Goal: Transaction & Acquisition: Book appointment/travel/reservation

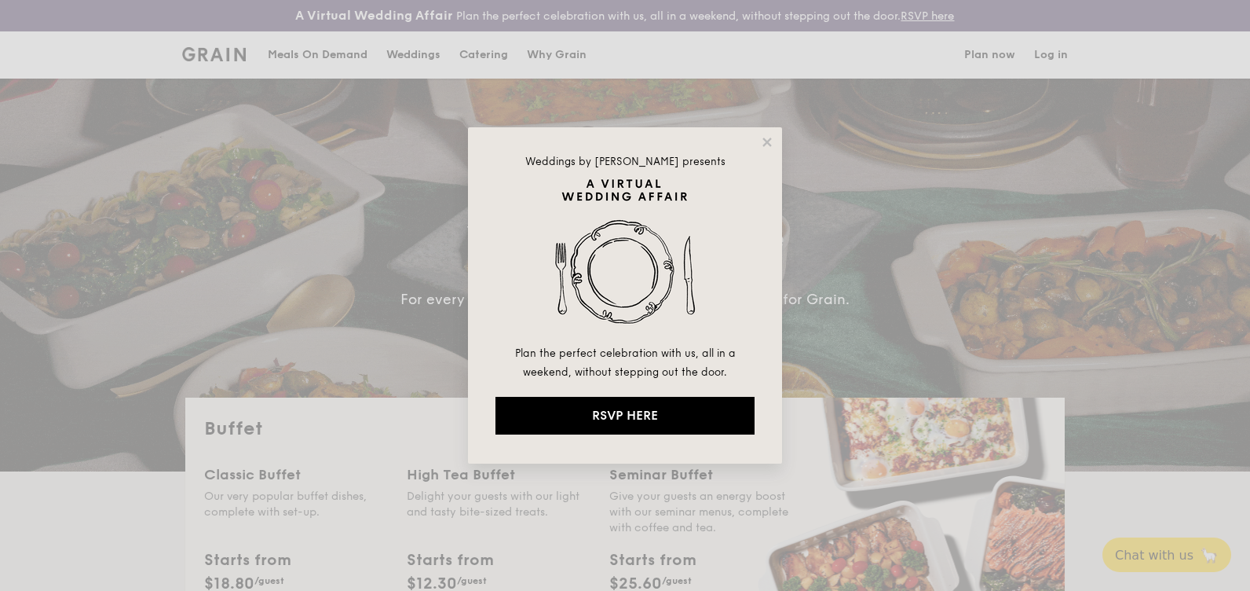
select select
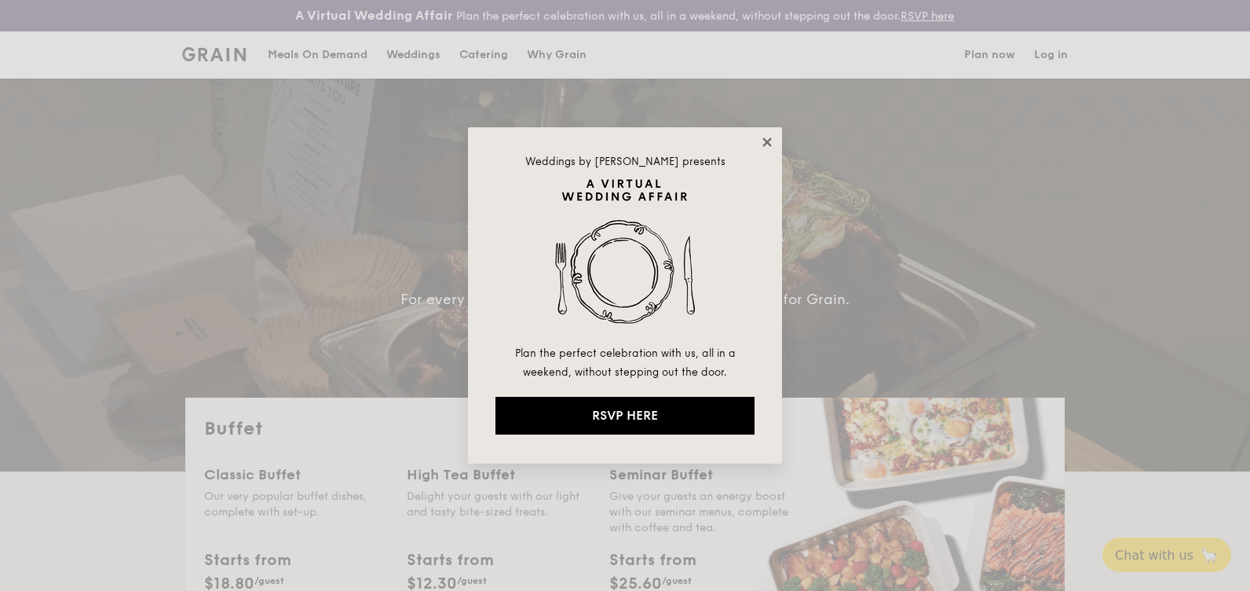
click at [766, 146] on icon at bounding box center [767, 142] width 14 height 14
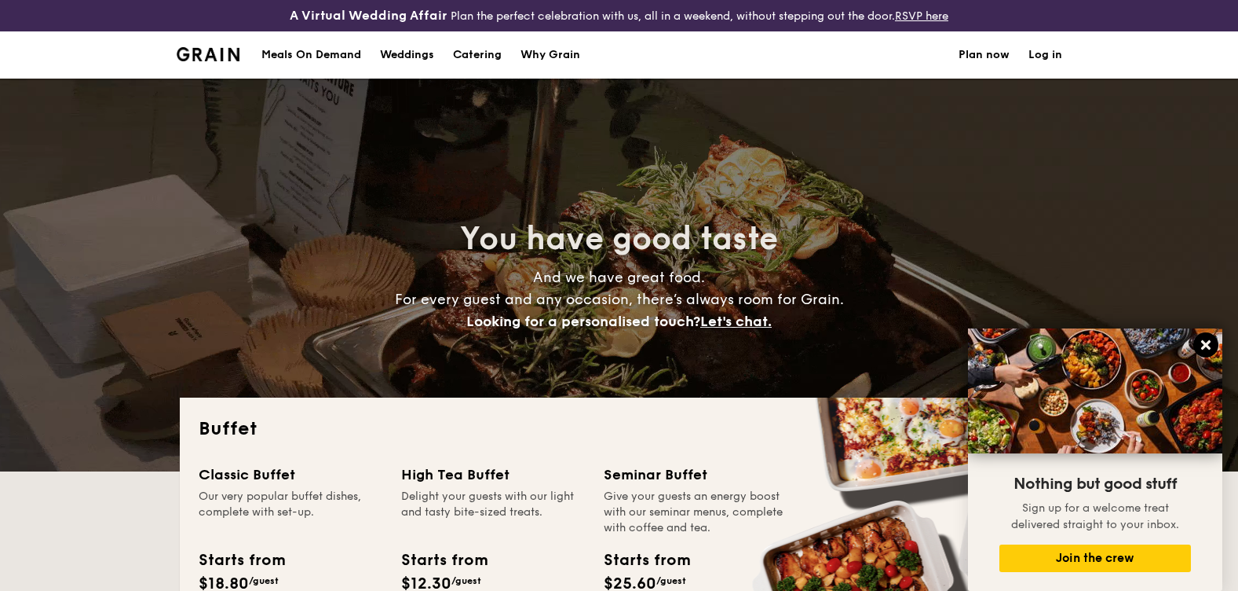
click at [1210, 342] on icon at bounding box center [1205, 344] width 9 height 9
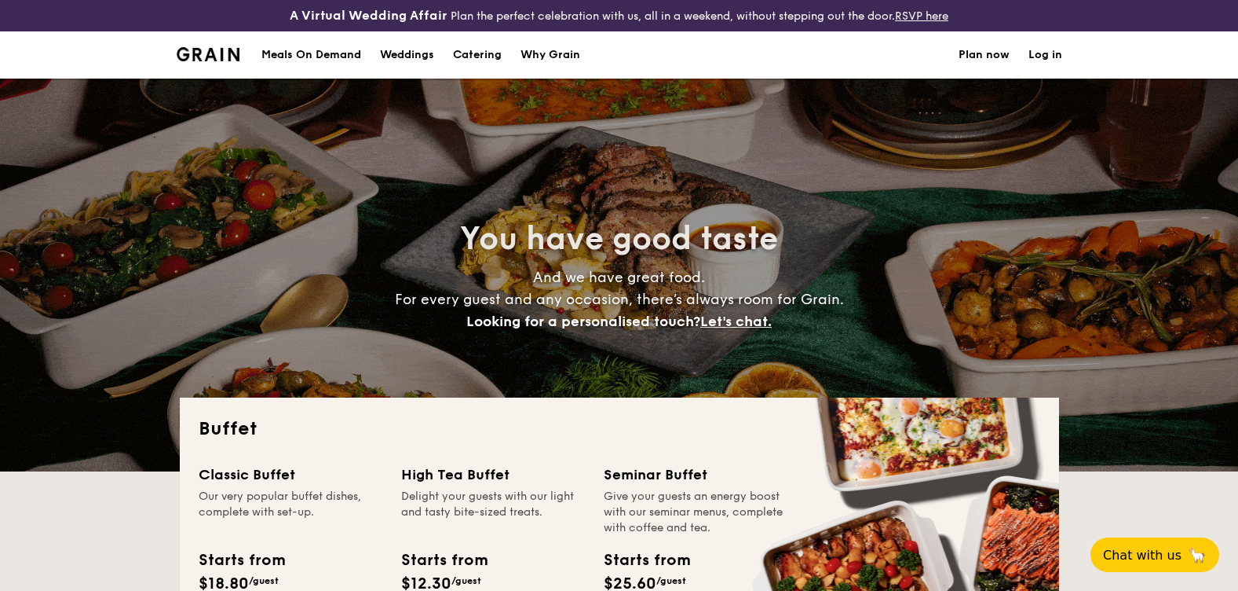
click at [316, 55] on div "Meals On Demand" at bounding box center [311, 54] width 100 height 47
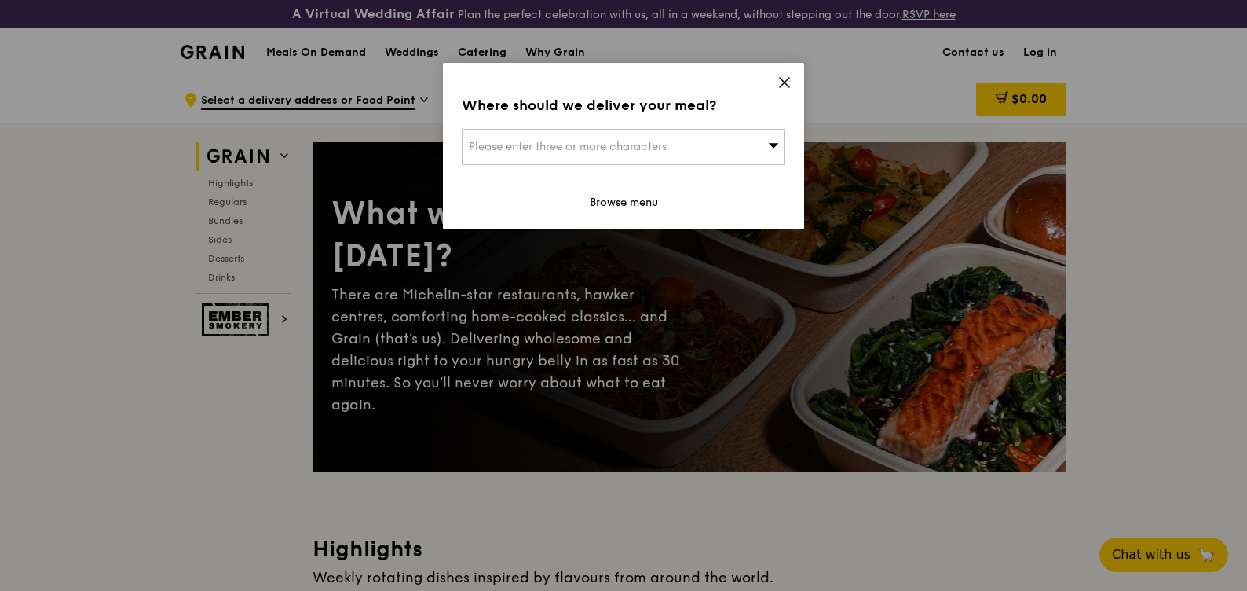
drag, startPoint x: 784, startPoint y: 82, endPoint x: 838, endPoint y: 95, distance: 55.8
click at [783, 82] on icon at bounding box center [784, 82] width 14 height 14
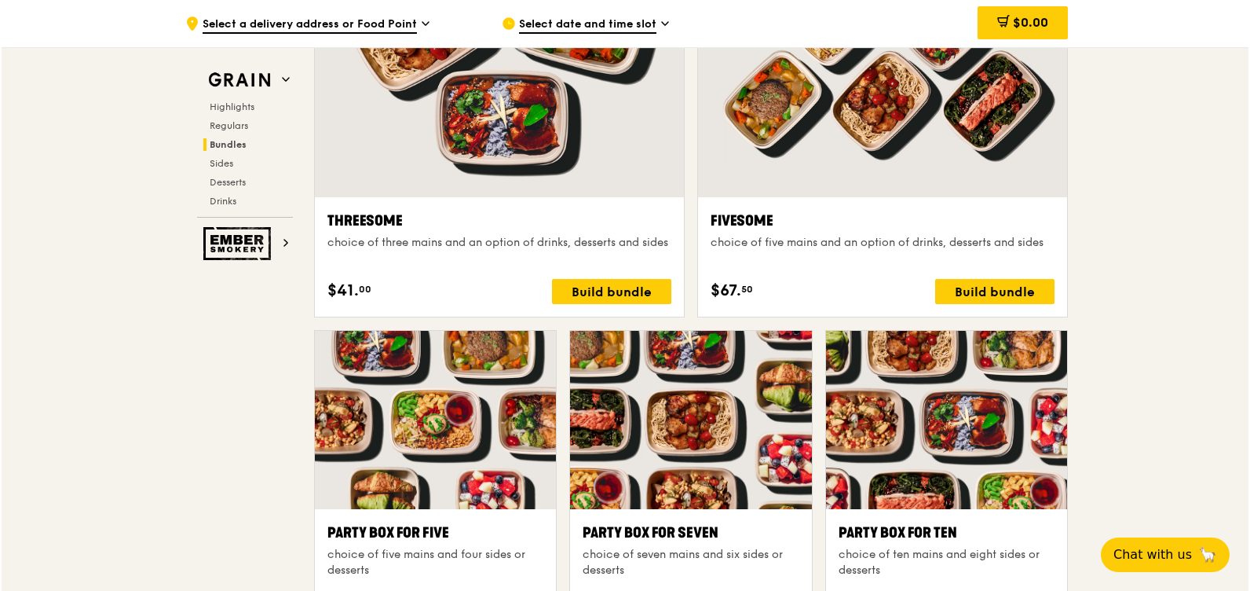
scroll to position [3062, 0]
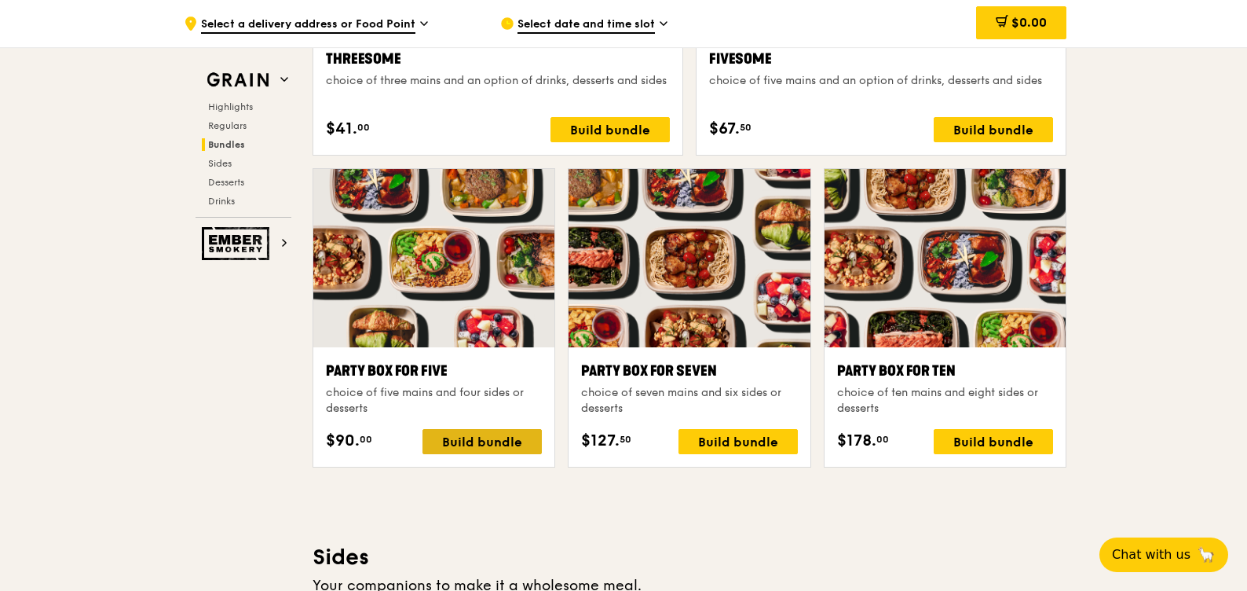
click at [521, 447] on div "Build bundle" at bounding box center [481, 441] width 119 height 25
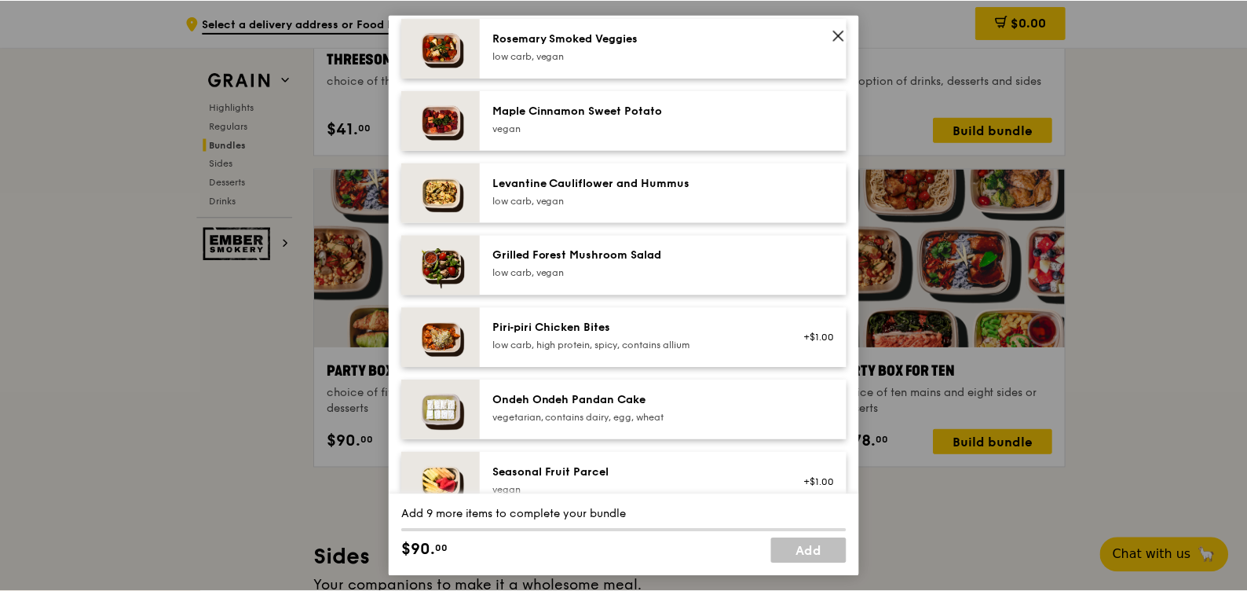
scroll to position [687, 0]
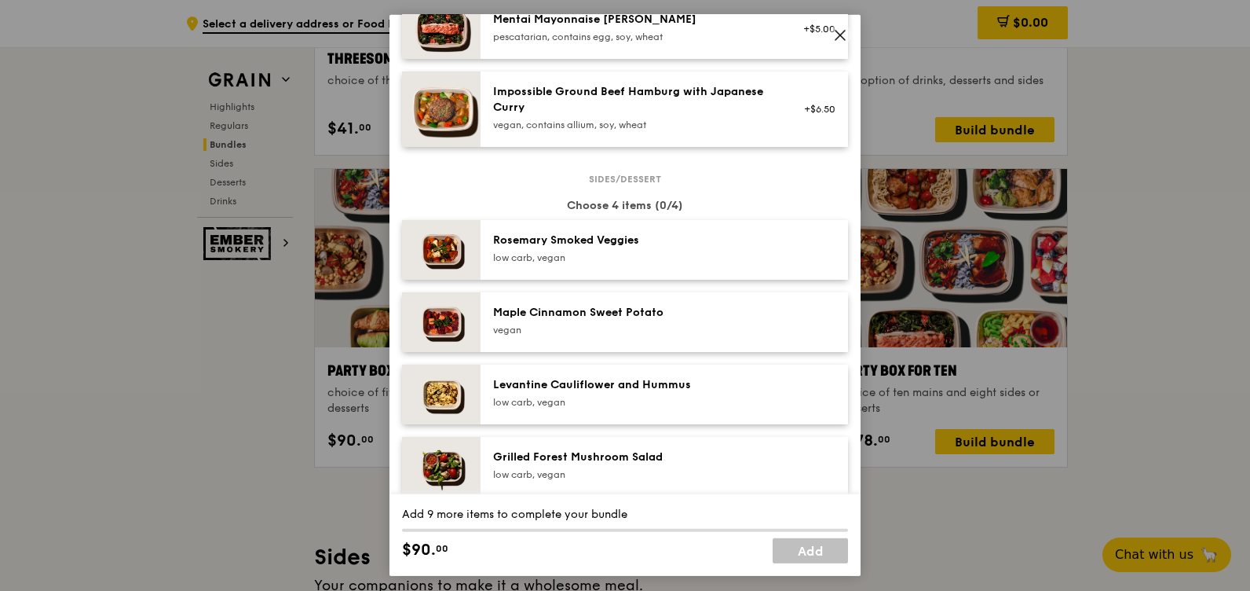
click at [843, 38] on icon at bounding box center [840, 35] width 9 height 9
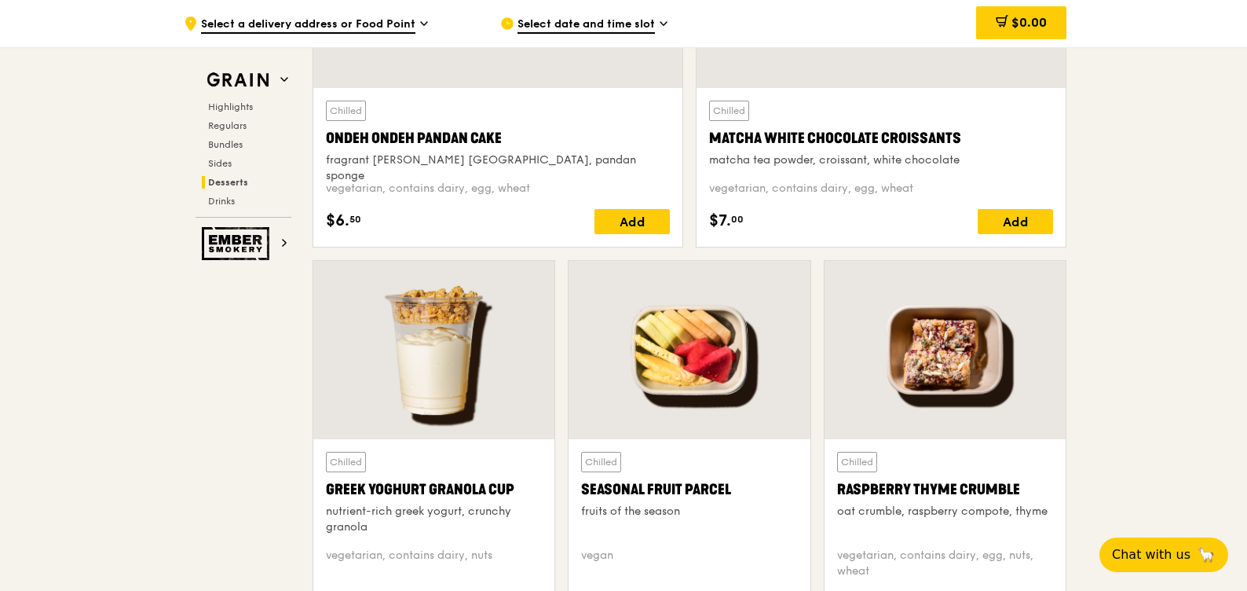
scroll to position [4947, 0]
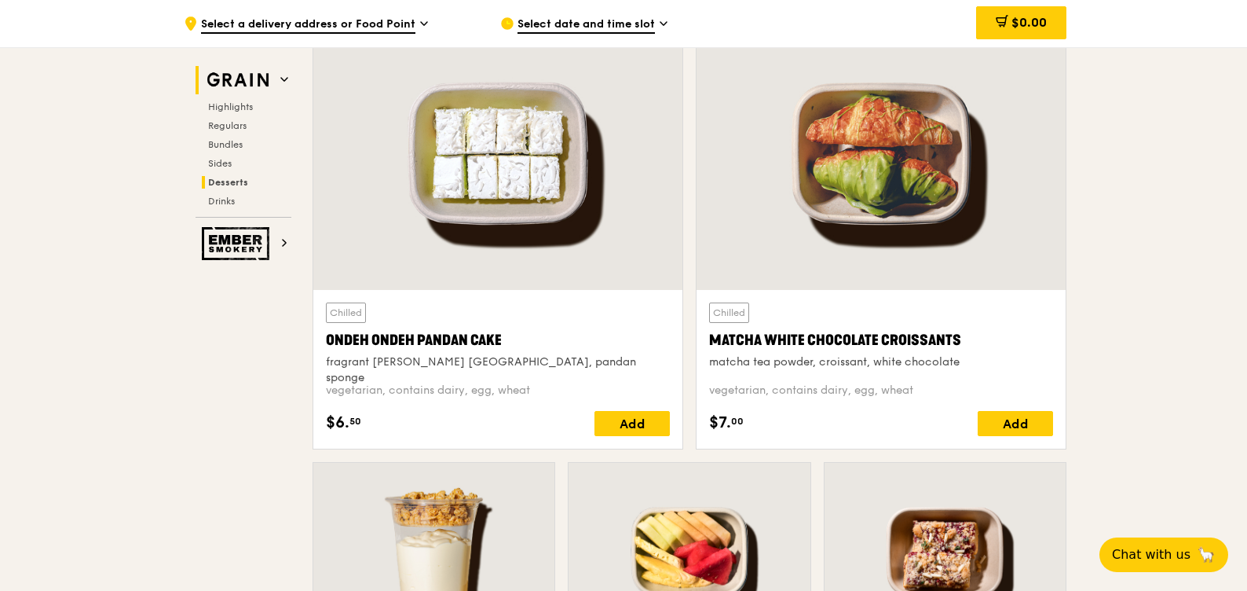
click at [228, 72] on img at bounding box center [238, 80] width 72 height 28
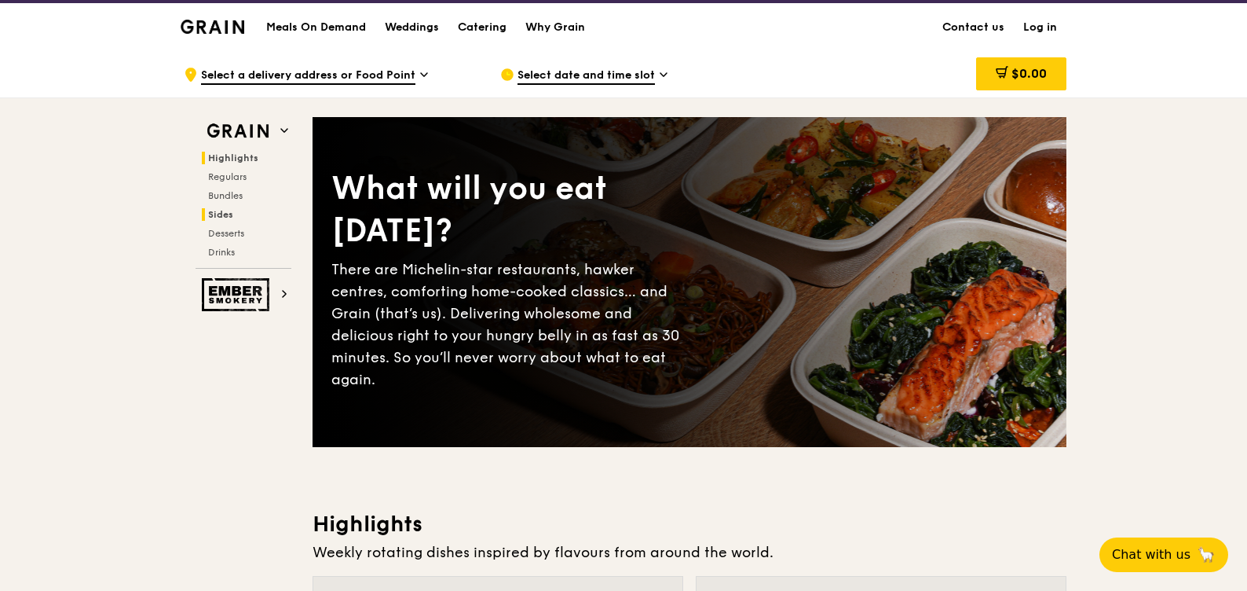
scroll to position [0, 0]
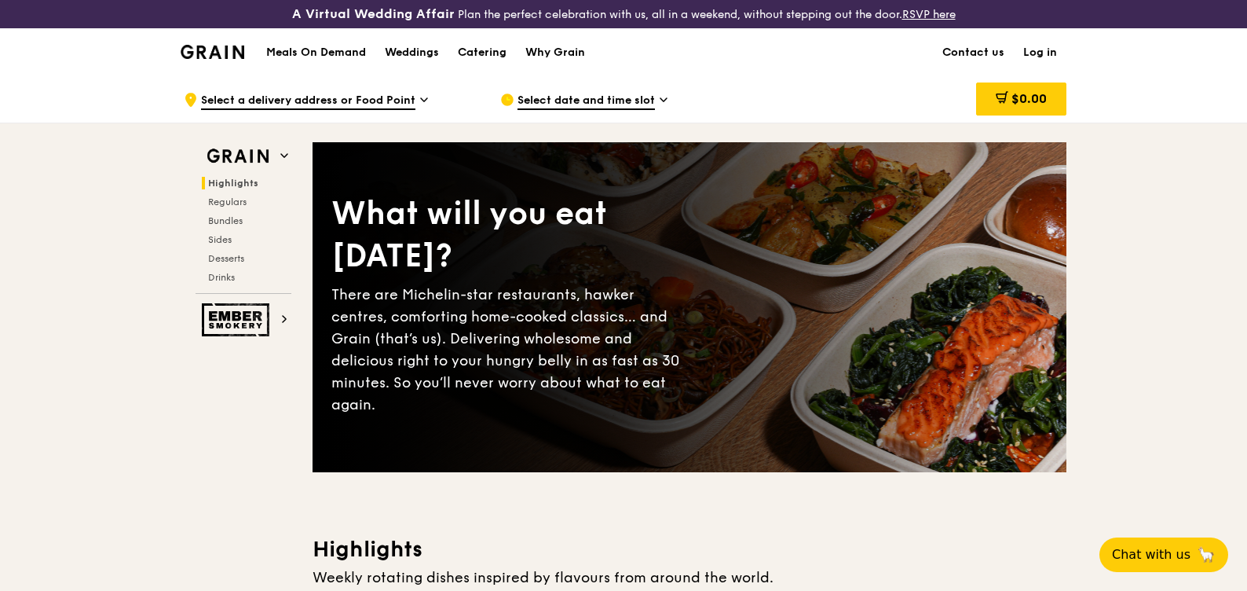
click at [224, 53] on img at bounding box center [213, 52] width 64 height 14
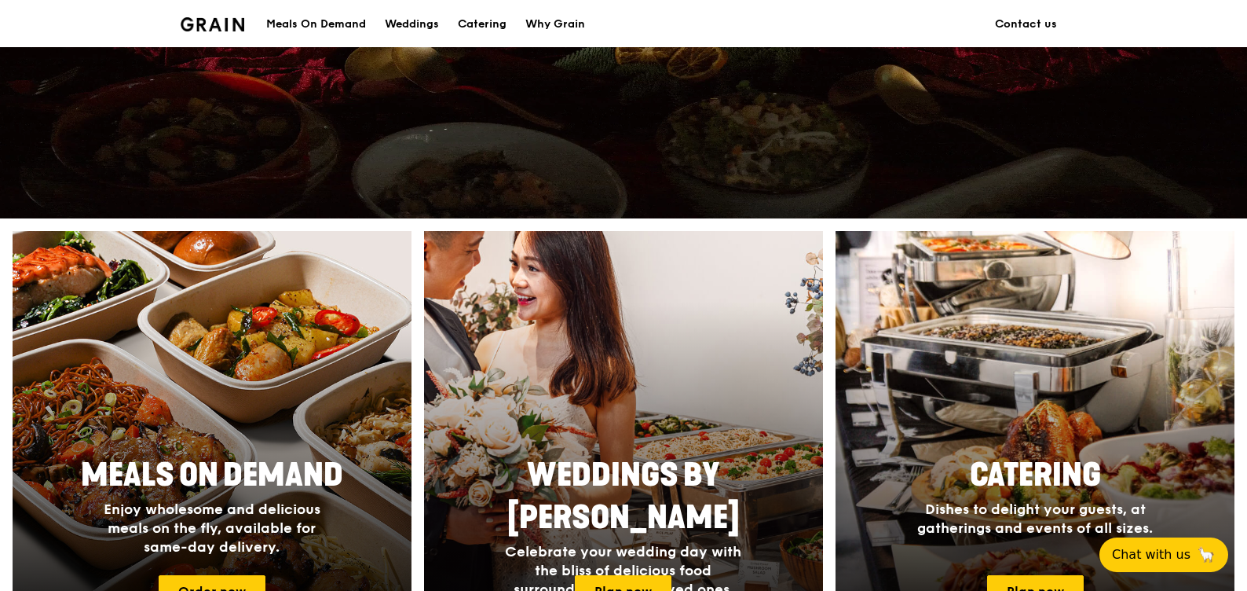
scroll to position [592, 0]
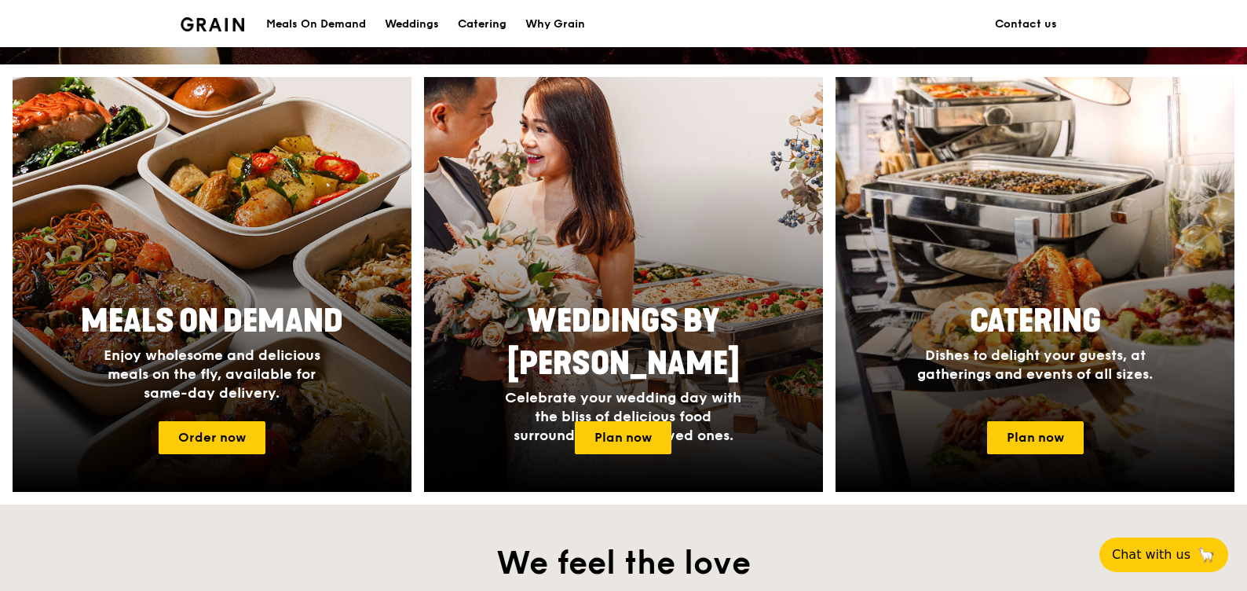
click at [492, 23] on div "Catering" at bounding box center [482, 24] width 49 height 47
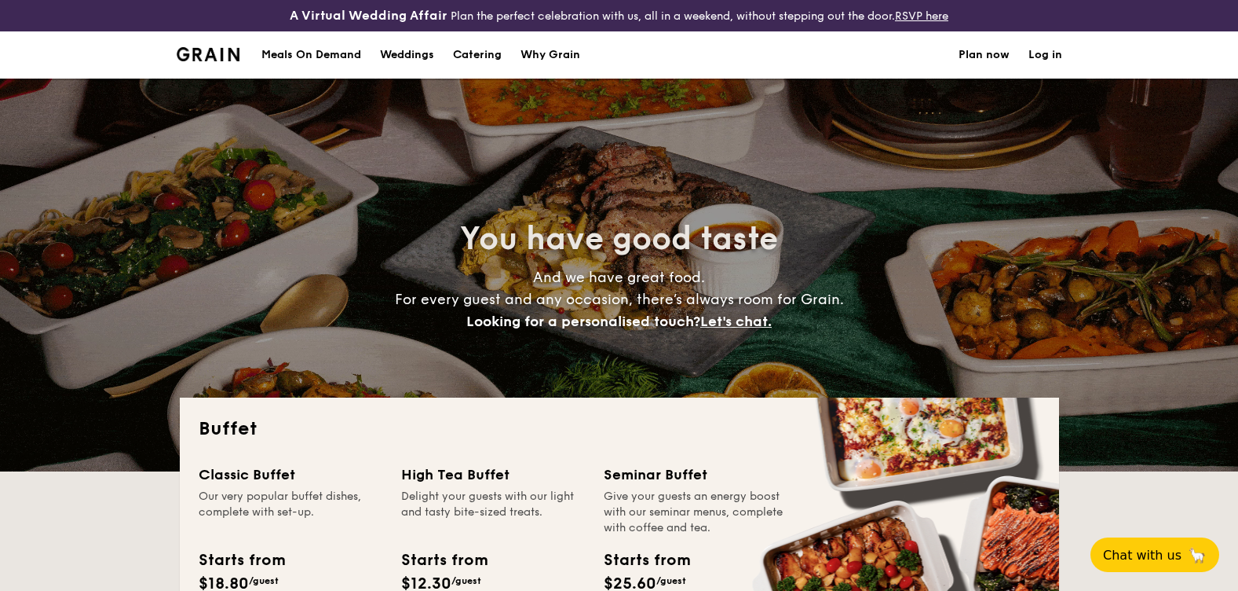
select select
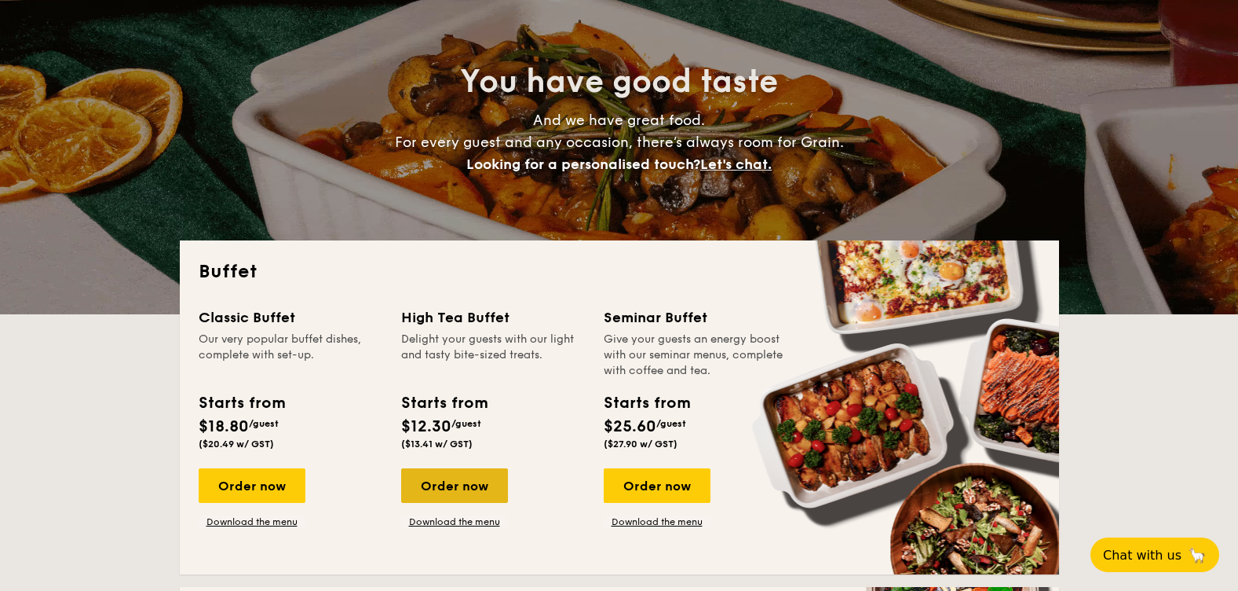
drag, startPoint x: 441, startPoint y: 476, endPoint x: 455, endPoint y: 488, distance: 18.4
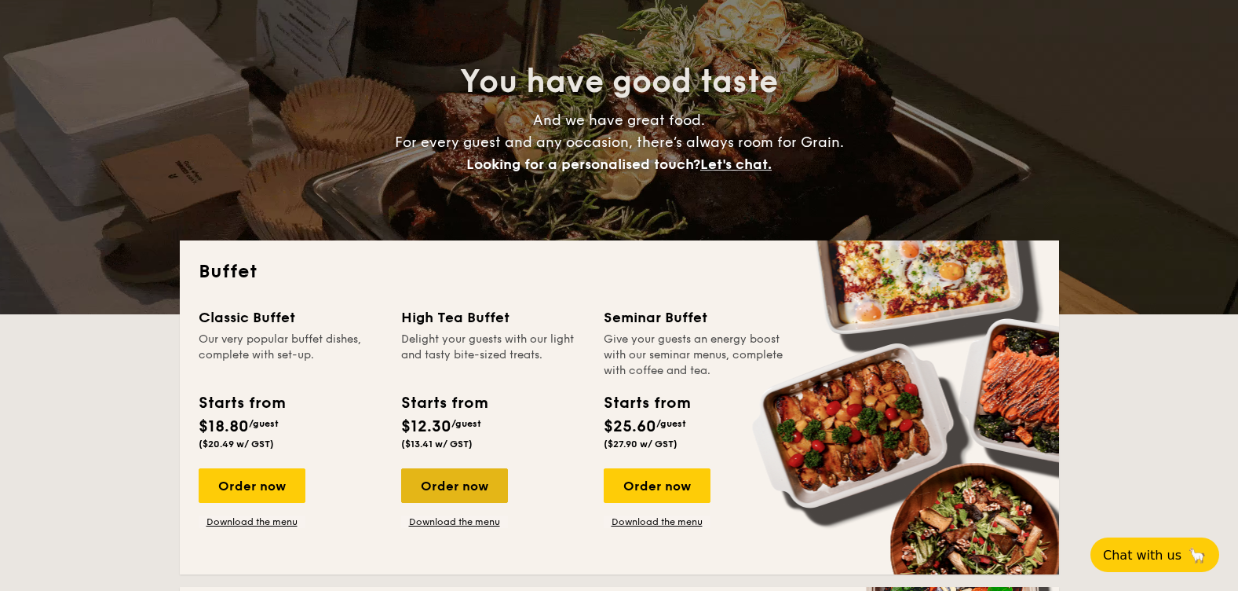
click at [470, 491] on div "Order now" at bounding box center [454, 485] width 107 height 35
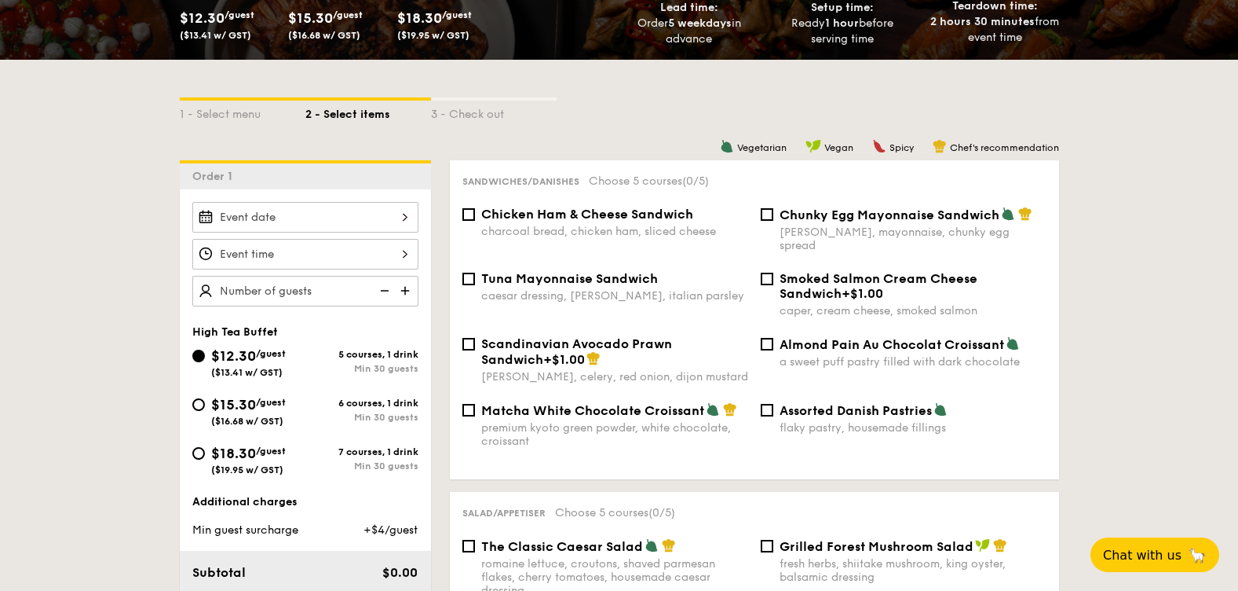
scroll to position [393, 0]
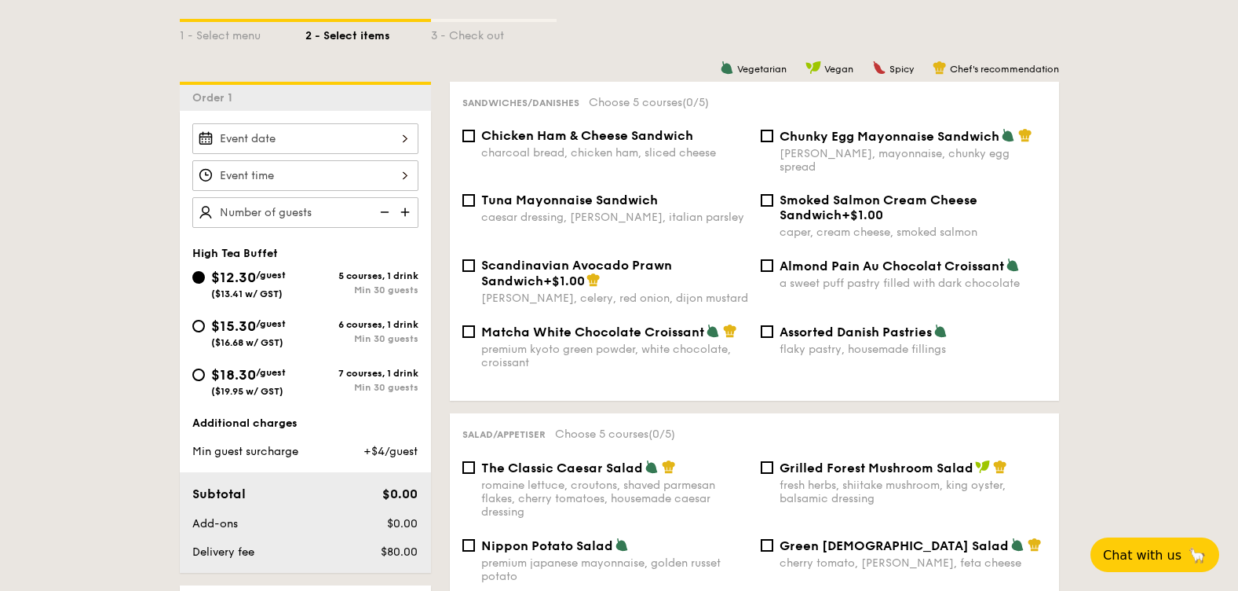
click at [387, 137] on div at bounding box center [305, 138] width 226 height 31
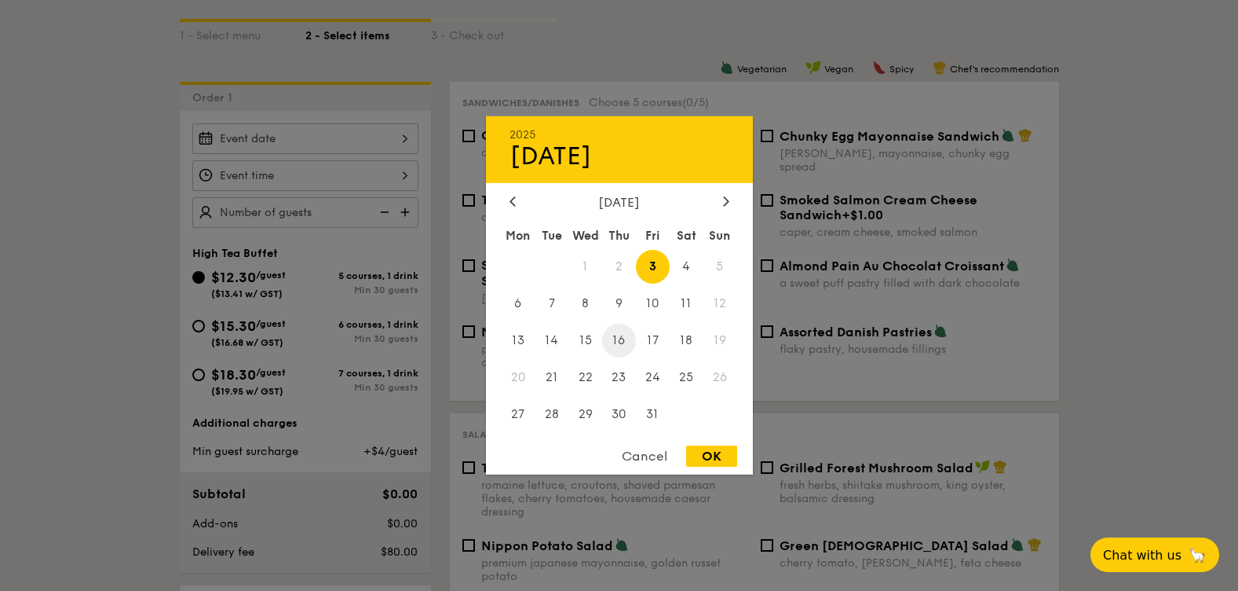
click at [615, 338] on span "16" at bounding box center [619, 341] width 34 height 34
click at [716, 456] on div "OK" at bounding box center [711, 455] width 51 height 21
type input "Oct 16, 2025"
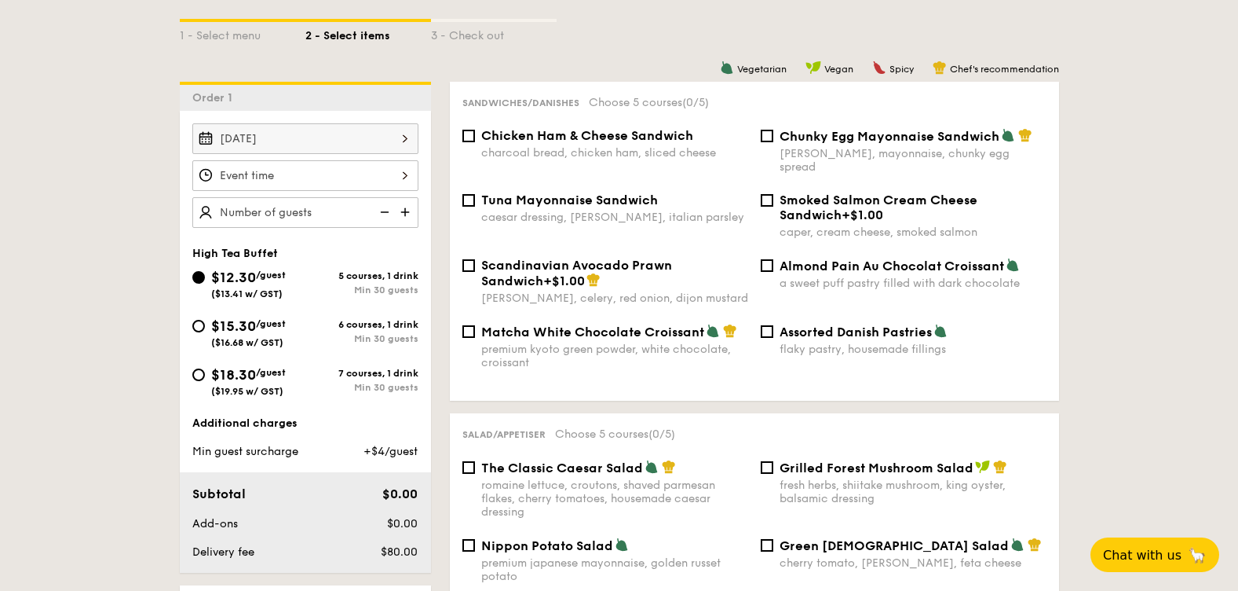
click at [312, 177] on div at bounding box center [305, 175] width 226 height 31
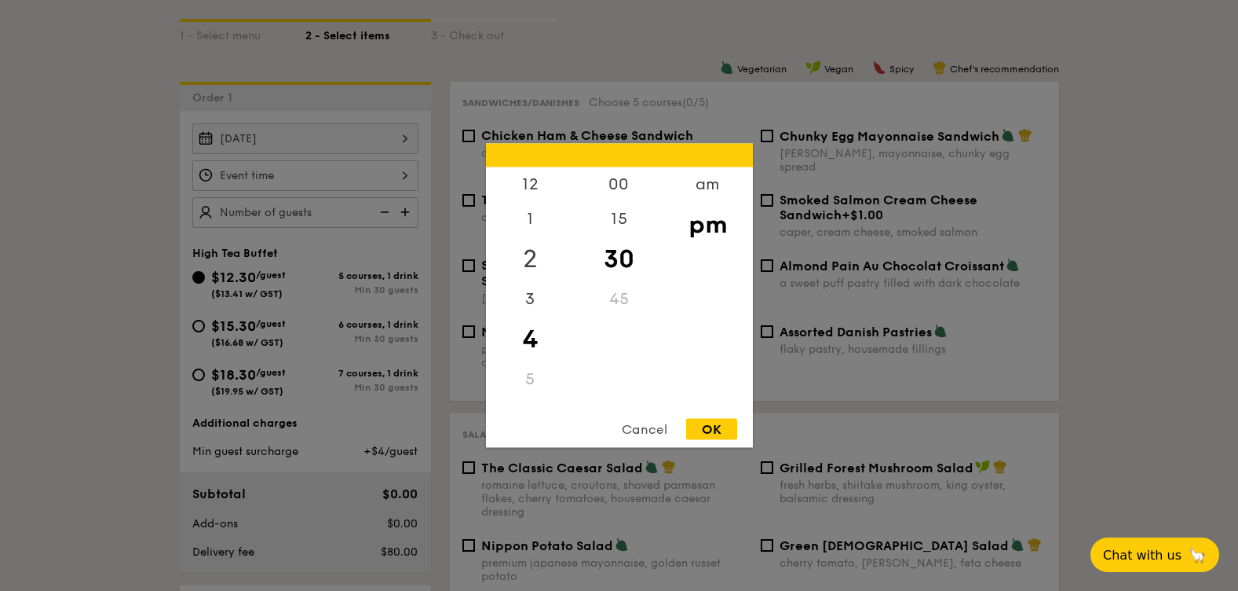
click at [536, 258] on div "2" at bounding box center [530, 259] width 89 height 46
click at [535, 300] on div "3" at bounding box center [530, 305] width 89 height 46
click at [528, 287] on div "3" at bounding box center [530, 294] width 89 height 46
click at [715, 425] on div "OK" at bounding box center [711, 429] width 51 height 21
type input "3:30PM"
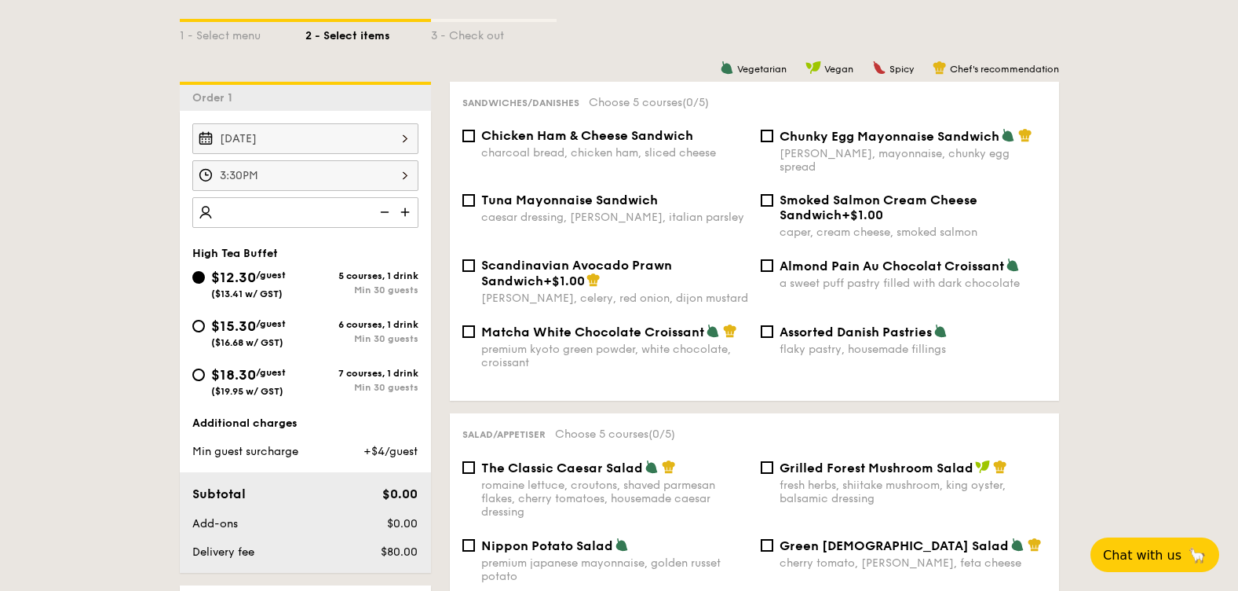
click at [406, 214] on img at bounding box center [407, 212] width 24 height 30
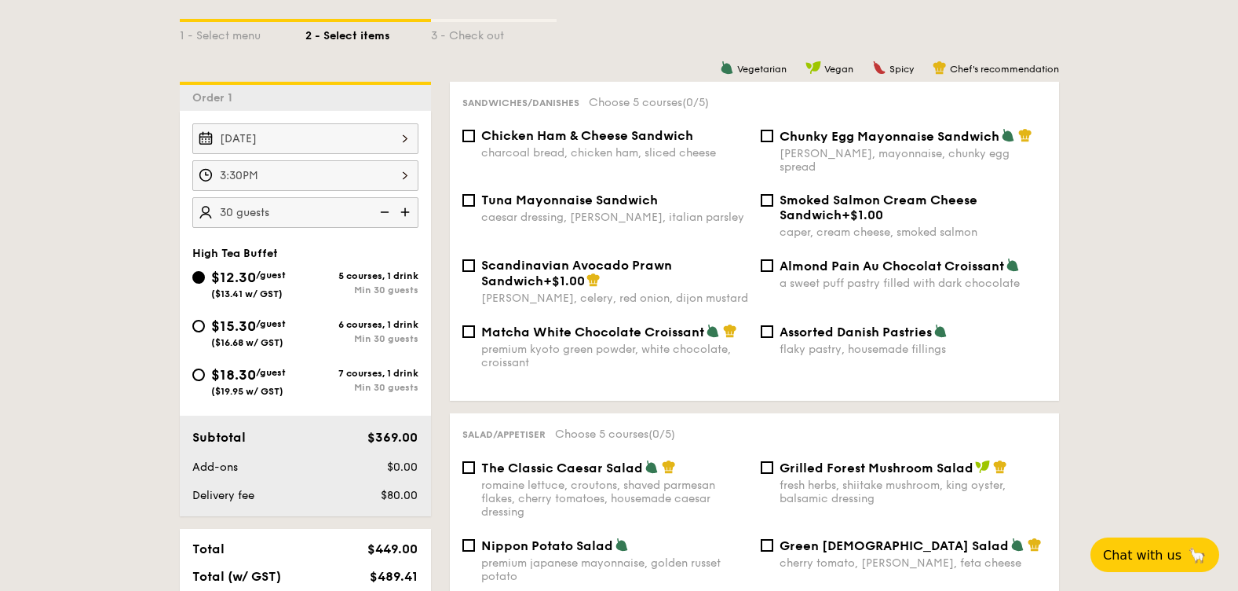
click at [387, 212] on img at bounding box center [383, 212] width 24 height 30
type input "20 guests"
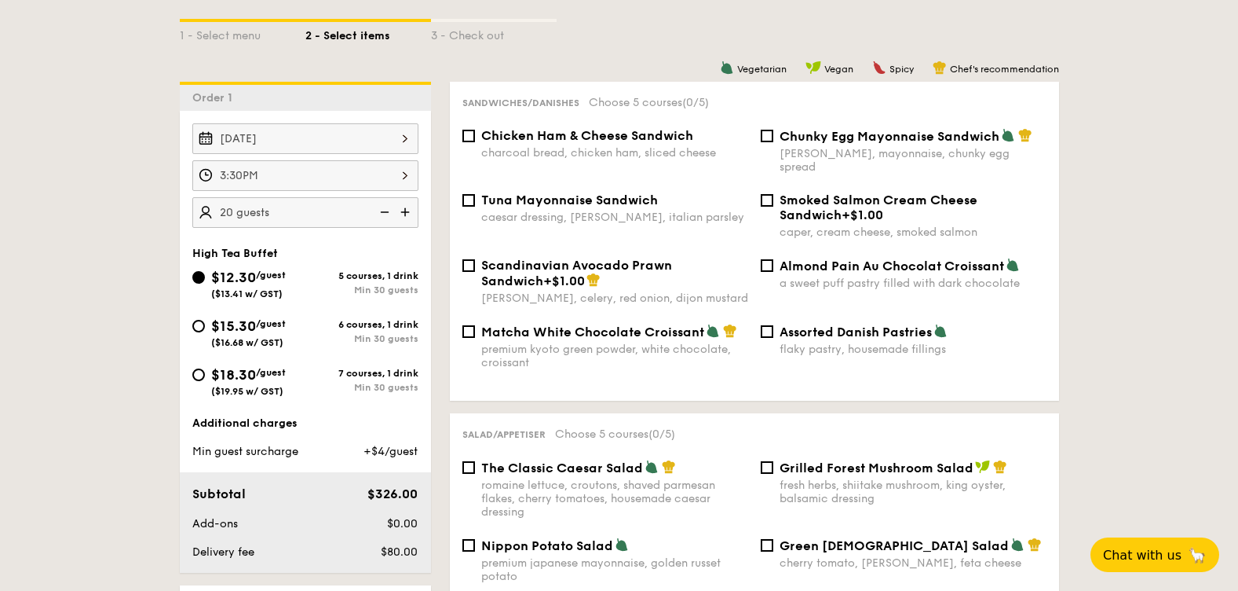
click at [387, 212] on img at bounding box center [383, 212] width 24 height 30
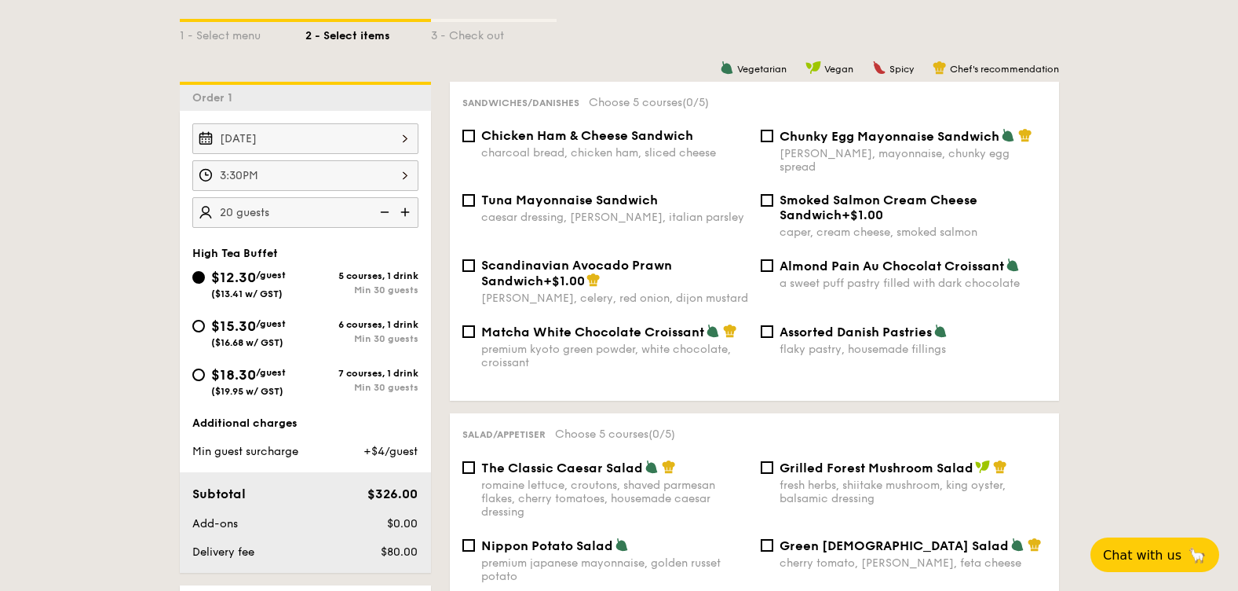
click at [387, 212] on img at bounding box center [383, 212] width 24 height 30
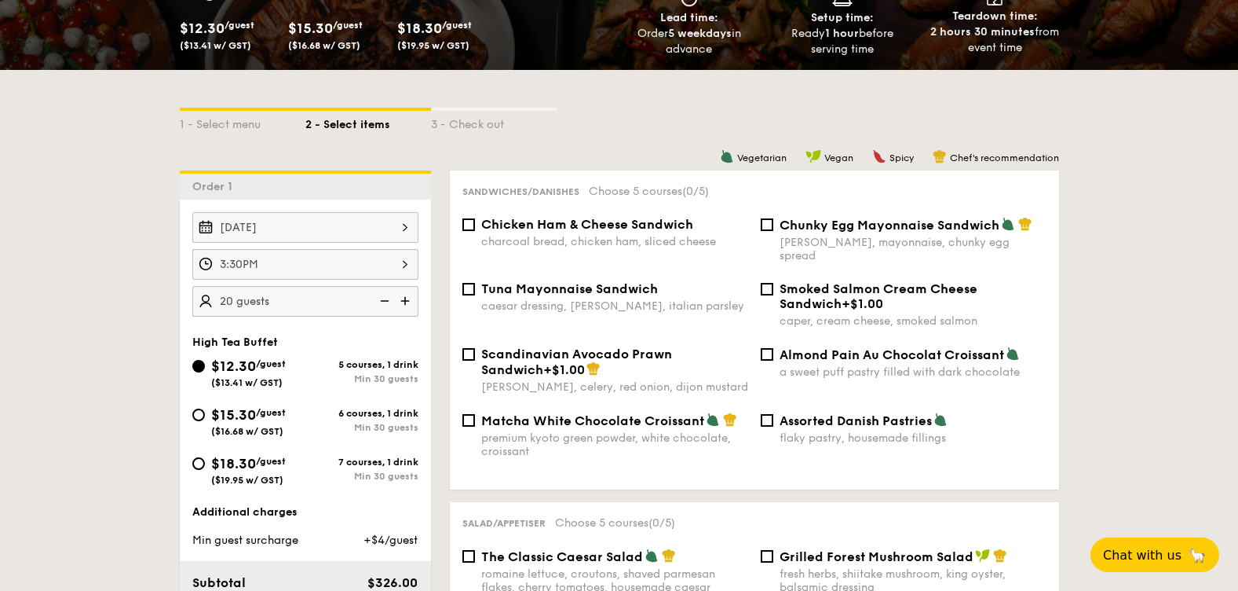
scroll to position [314, 0]
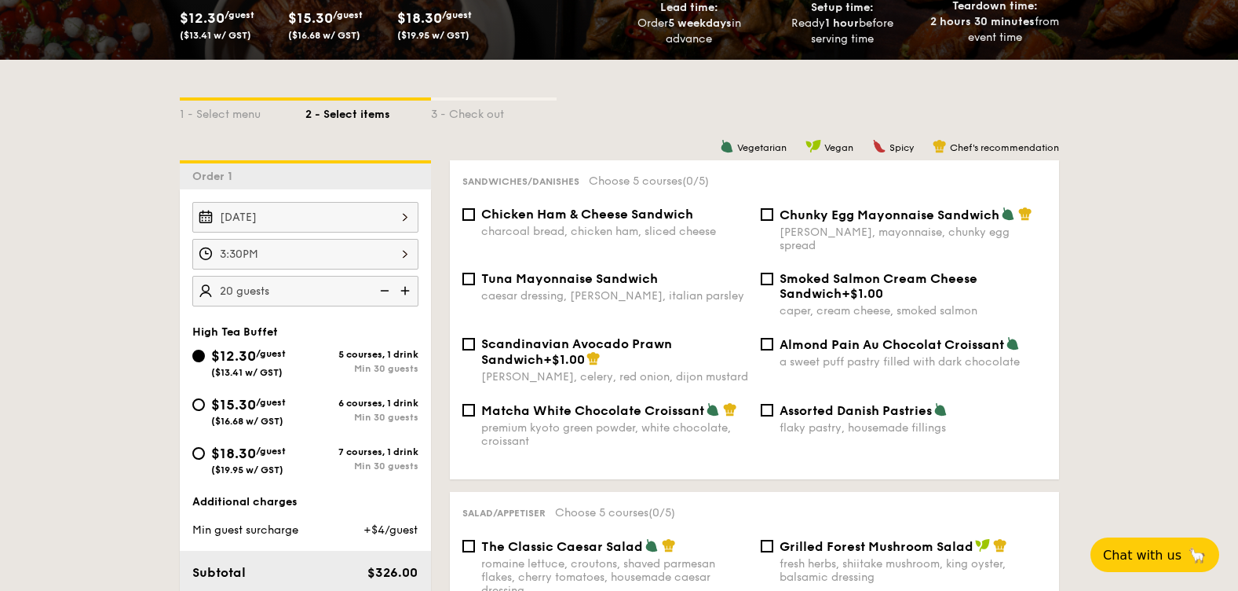
click at [375, 290] on img at bounding box center [383, 291] width 24 height 30
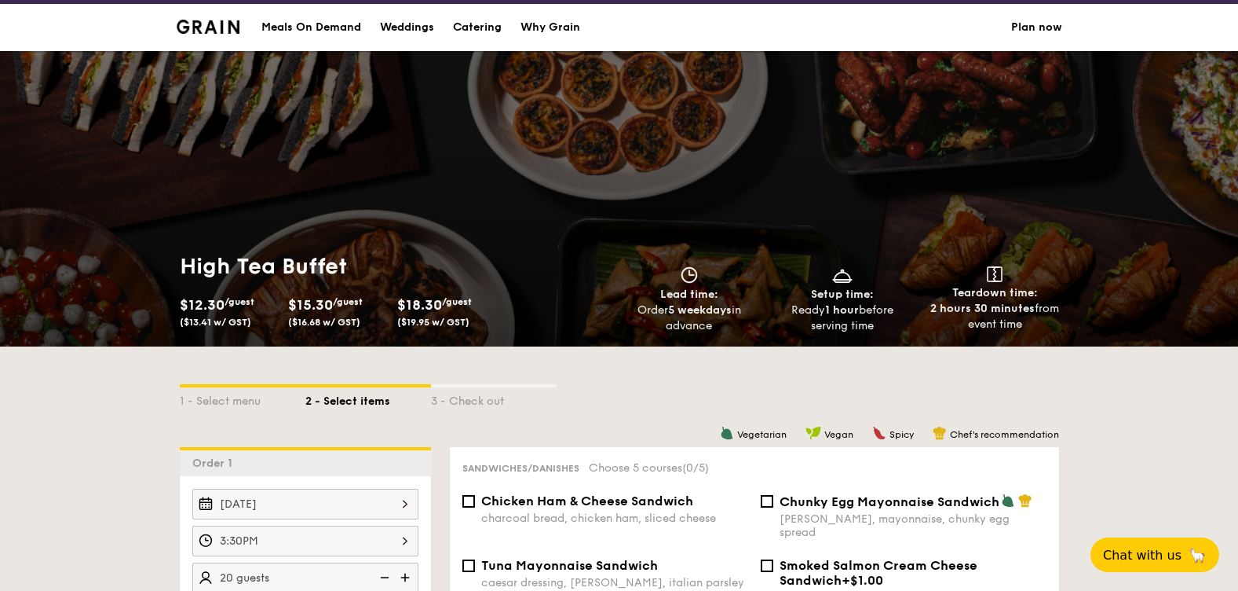
scroll to position [0, 0]
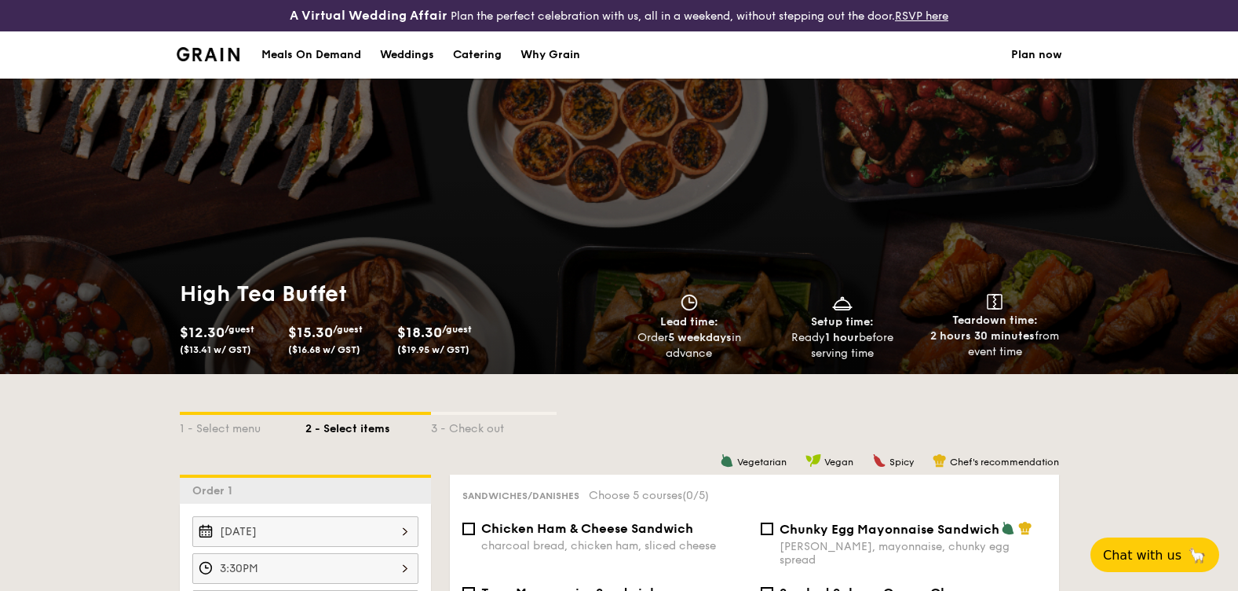
drag, startPoint x: 305, startPoint y: 53, endPoint x: 375, endPoint y: 118, distance: 95.6
click at [305, 53] on div "Meals On Demand" at bounding box center [311, 54] width 100 height 47
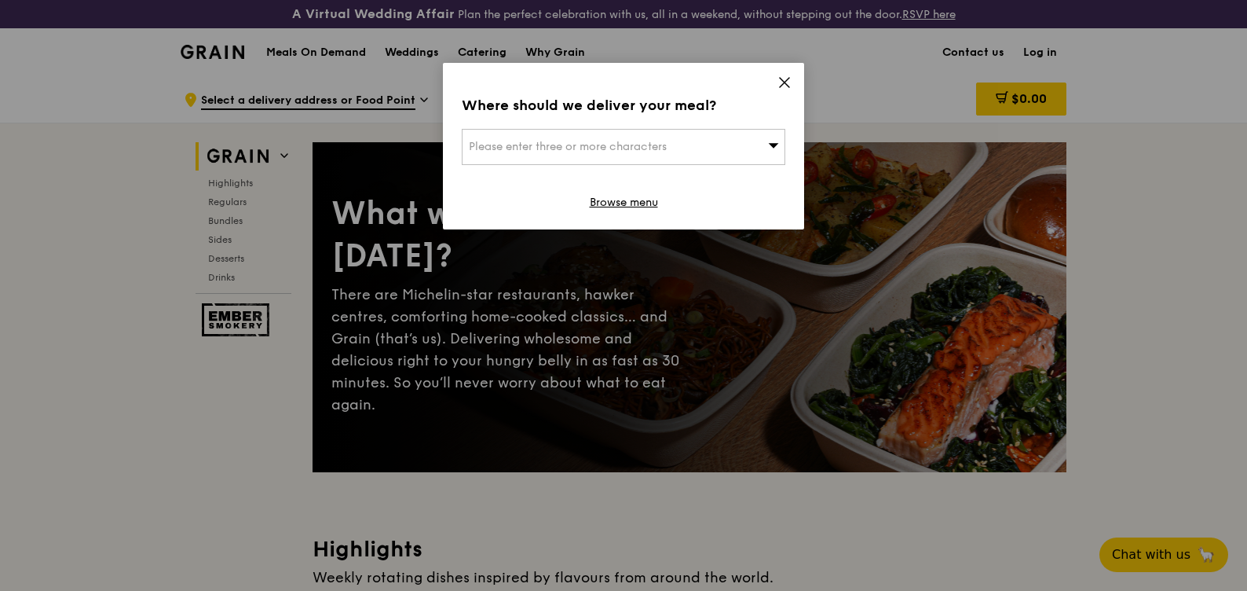
click at [783, 85] on icon at bounding box center [784, 82] width 9 height 9
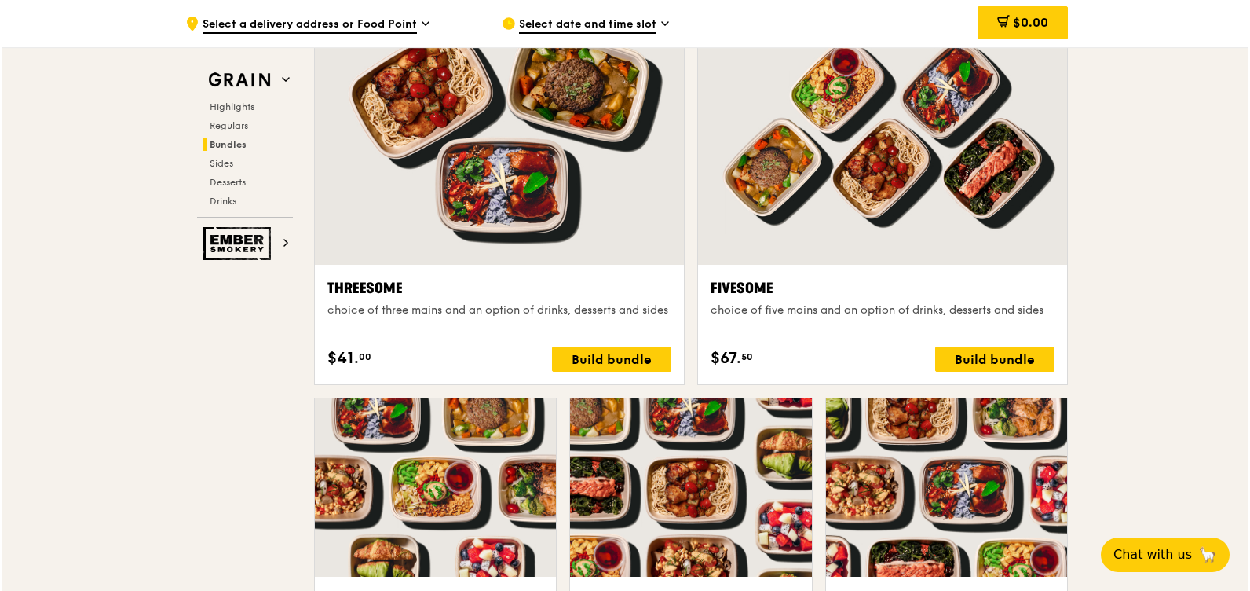
scroll to position [2827, 0]
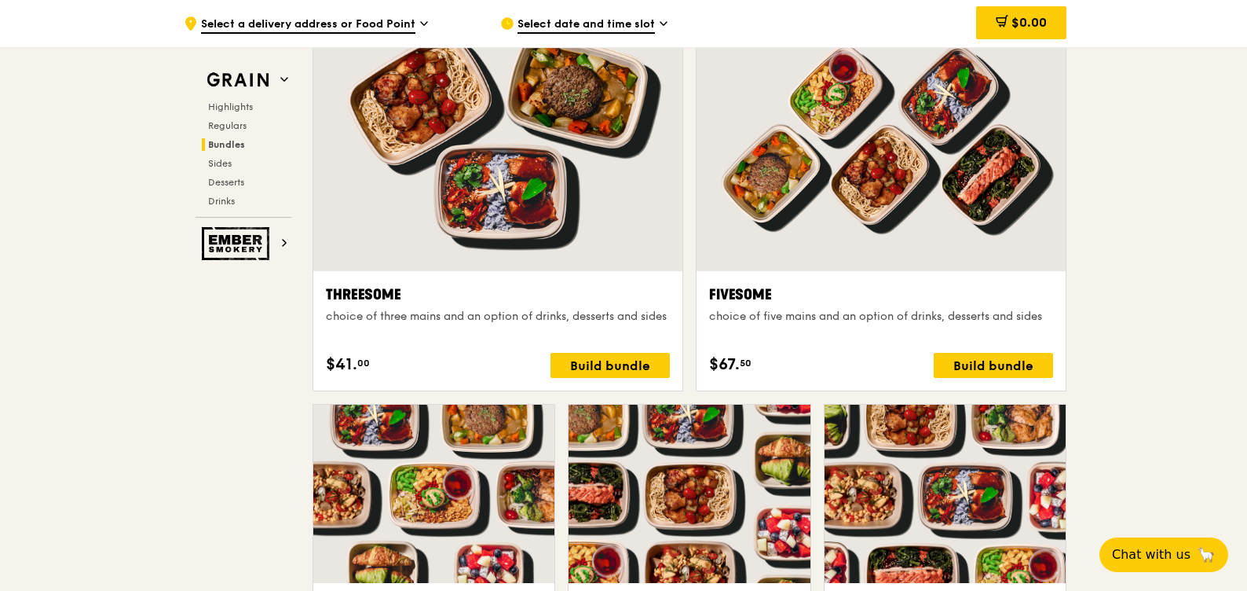
click at [862, 319] on div "choice of five mains and an option of drinks, desserts and sides" at bounding box center [881, 317] width 344 height 16
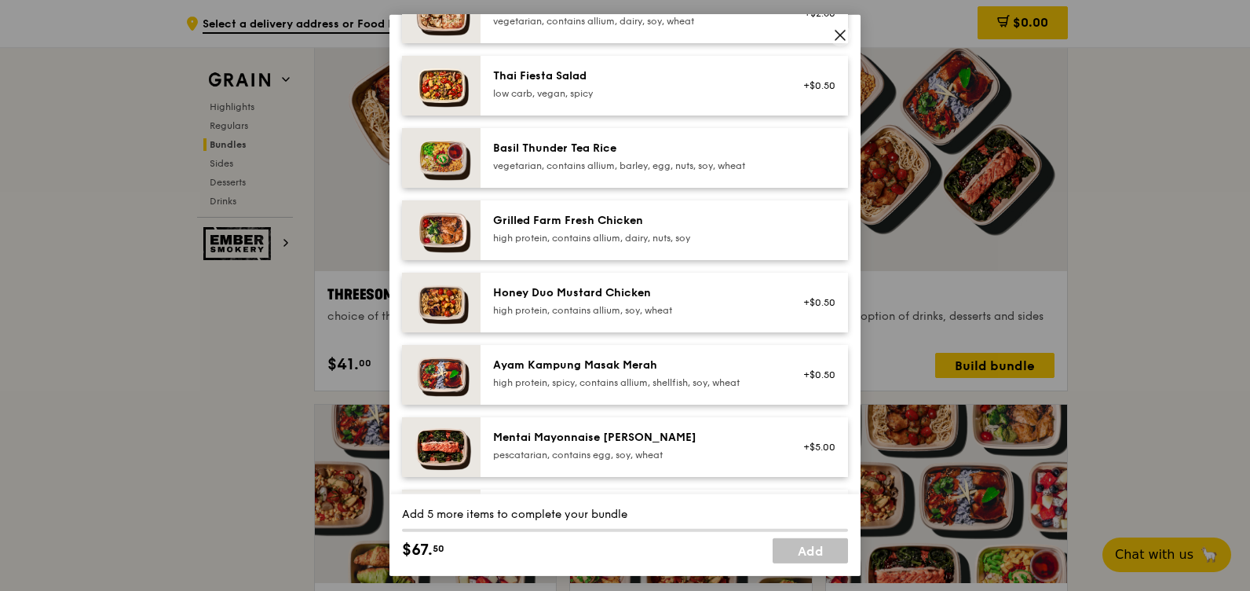
scroll to position [59, 0]
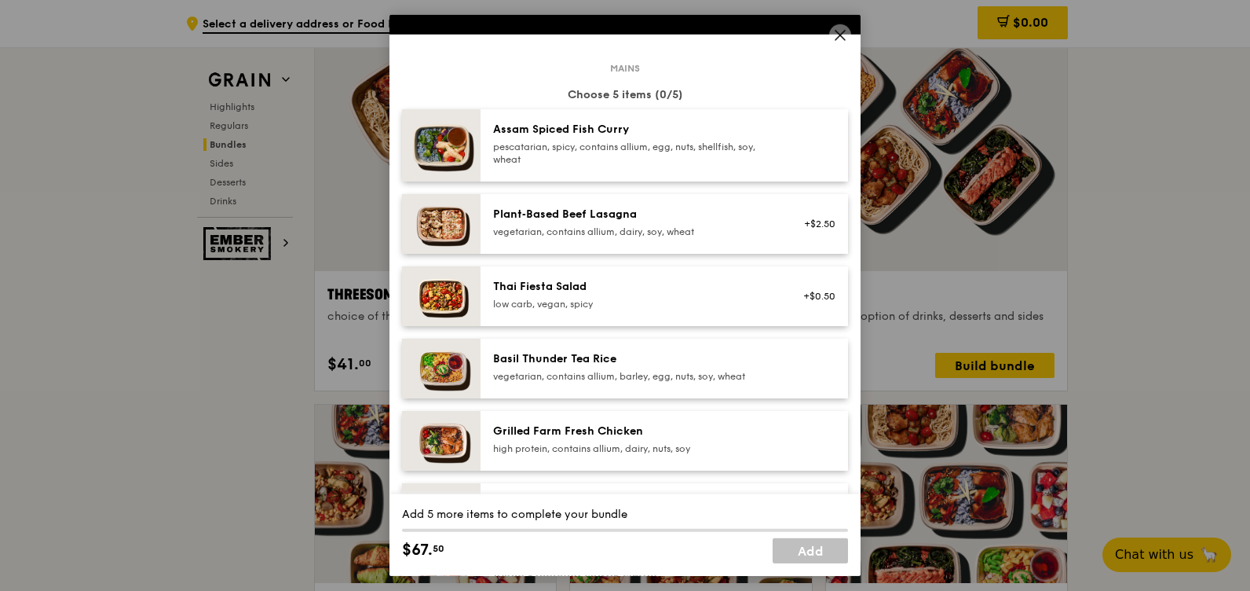
click at [843, 30] on icon at bounding box center [840, 35] width 14 height 14
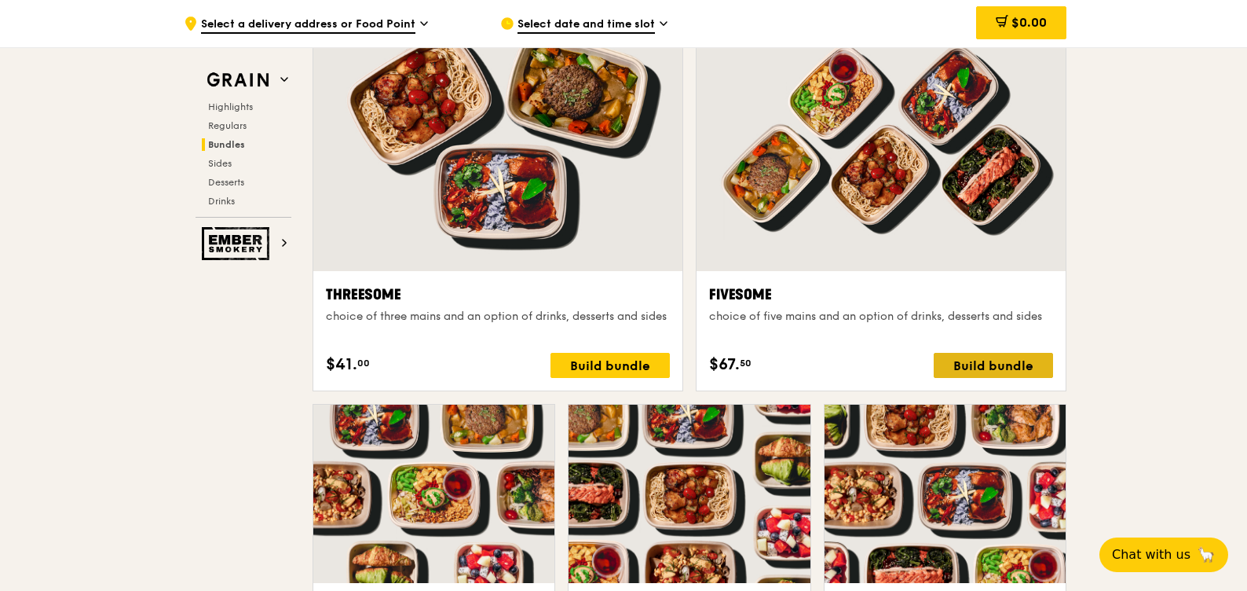
click at [1029, 362] on div "Build bundle" at bounding box center [993, 365] width 119 height 25
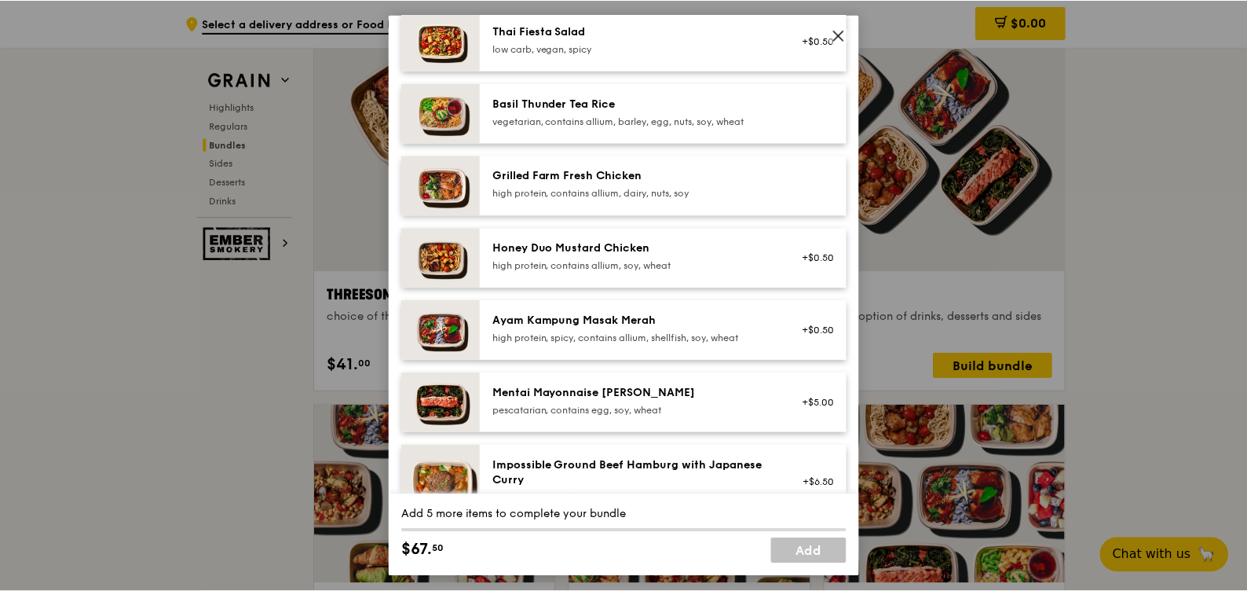
scroll to position [471, 0]
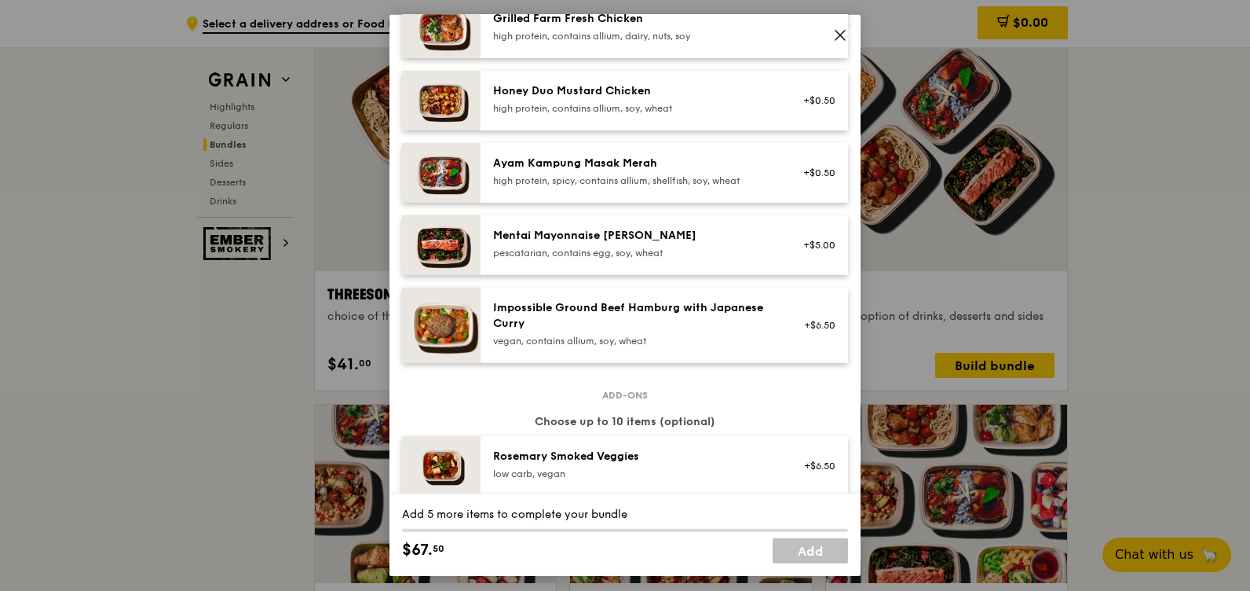
click at [836, 28] on icon at bounding box center [840, 35] width 14 height 14
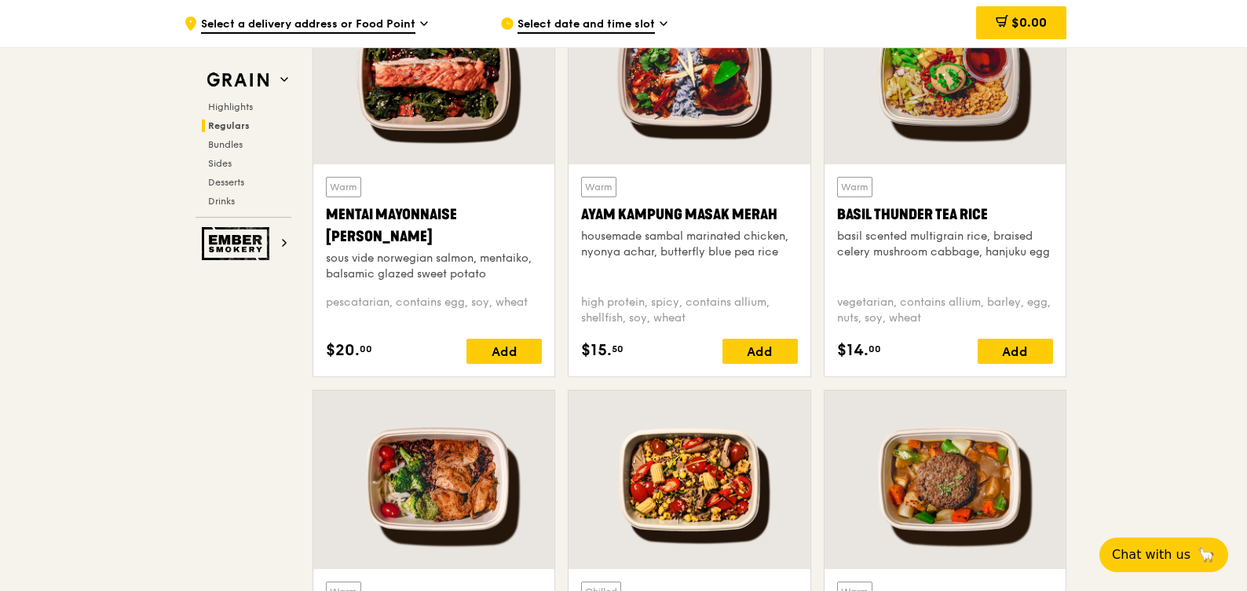
scroll to position [1413, 0]
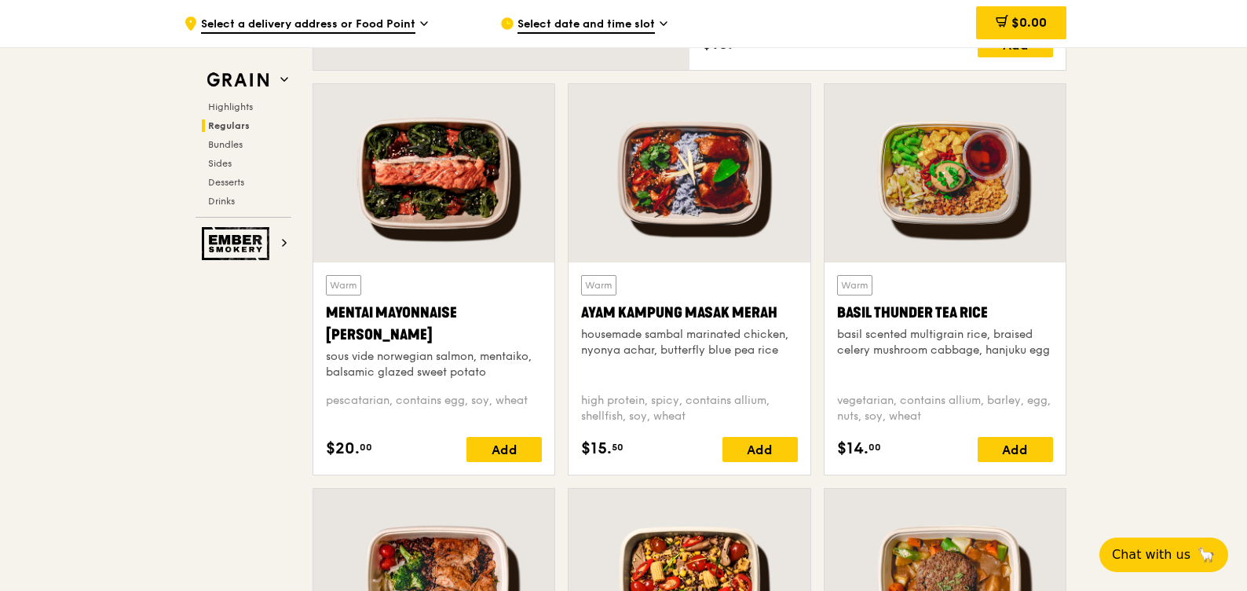
click at [429, 152] on div at bounding box center [433, 173] width 241 height 178
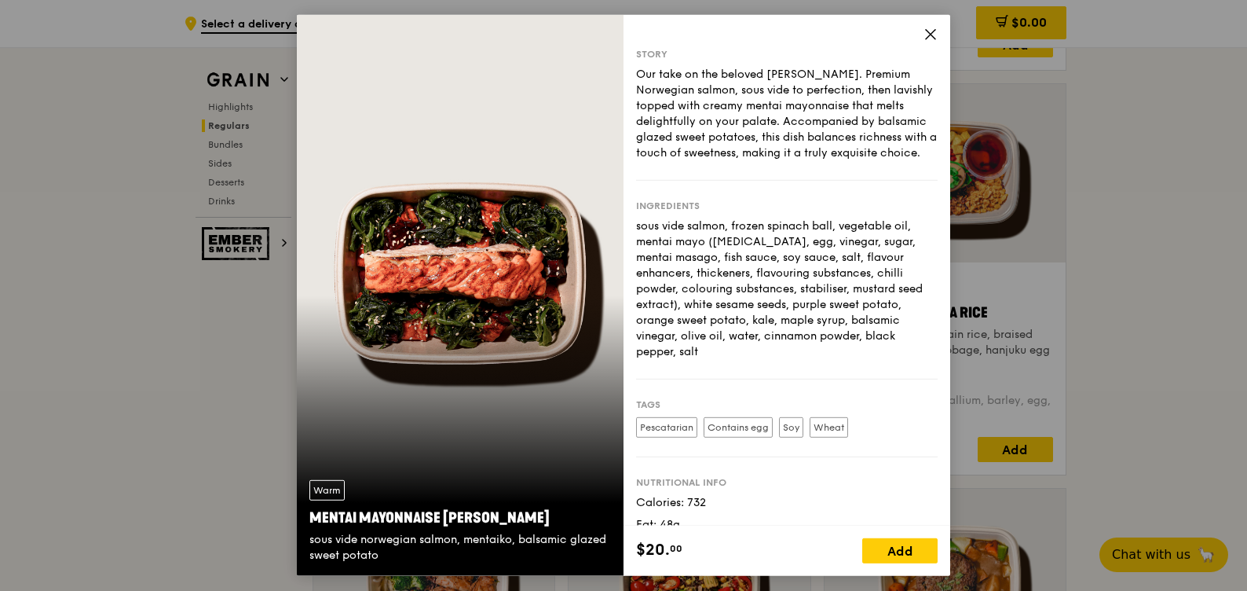
click at [924, 31] on icon at bounding box center [930, 34] width 14 height 14
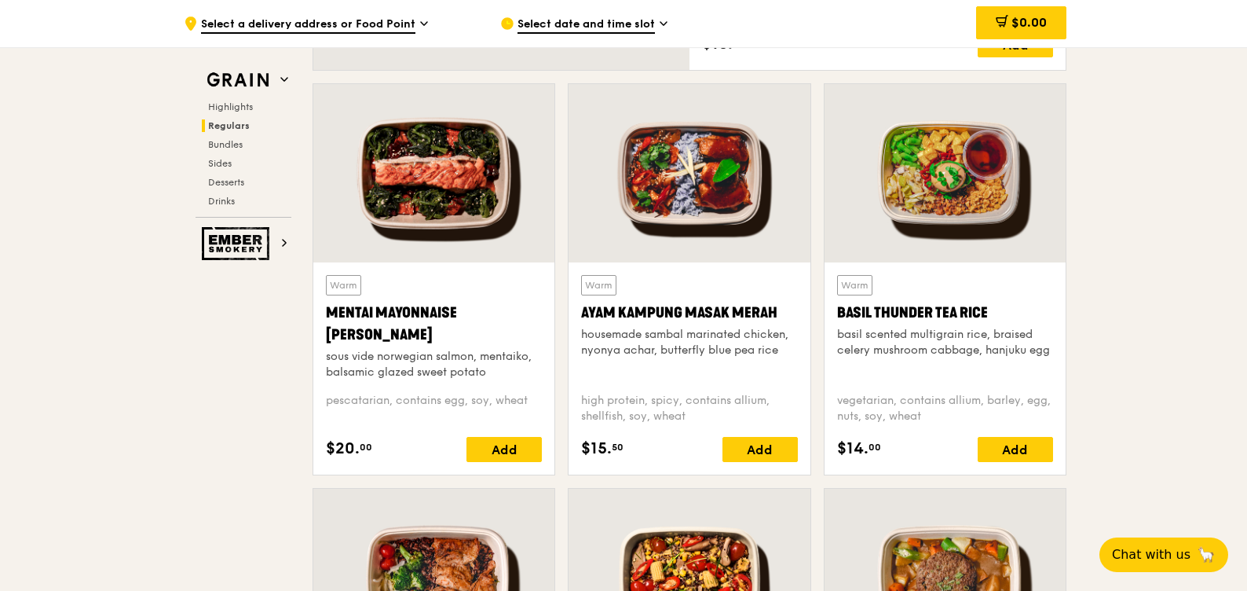
click at [770, 199] on div at bounding box center [689, 173] width 241 height 178
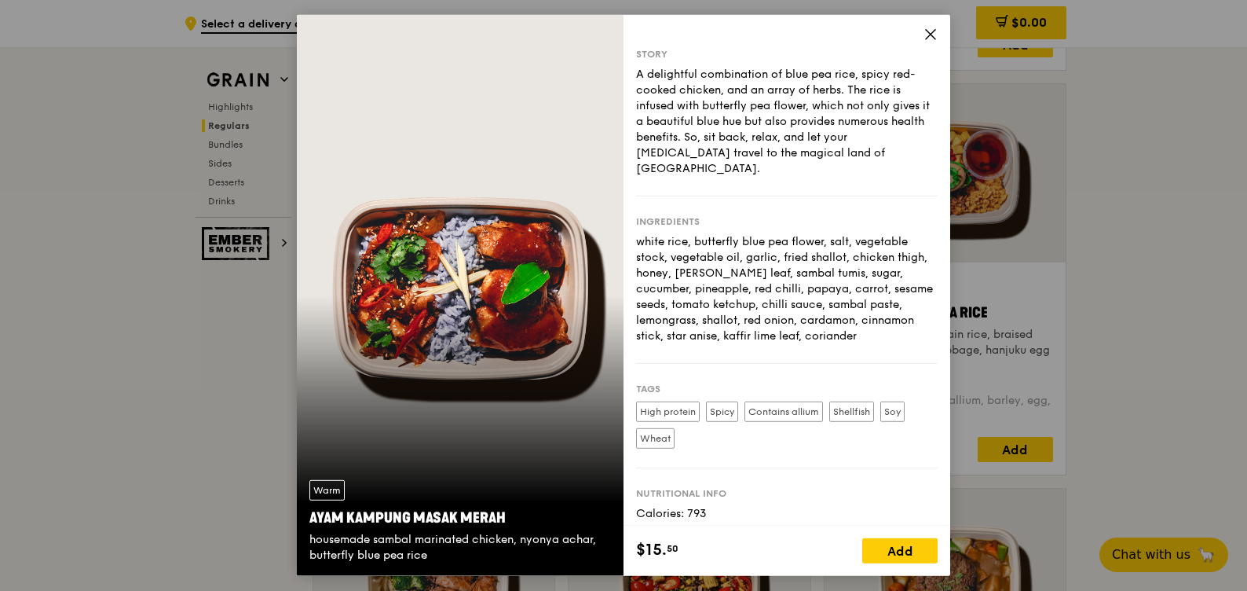
click at [933, 38] on icon at bounding box center [930, 34] width 14 height 14
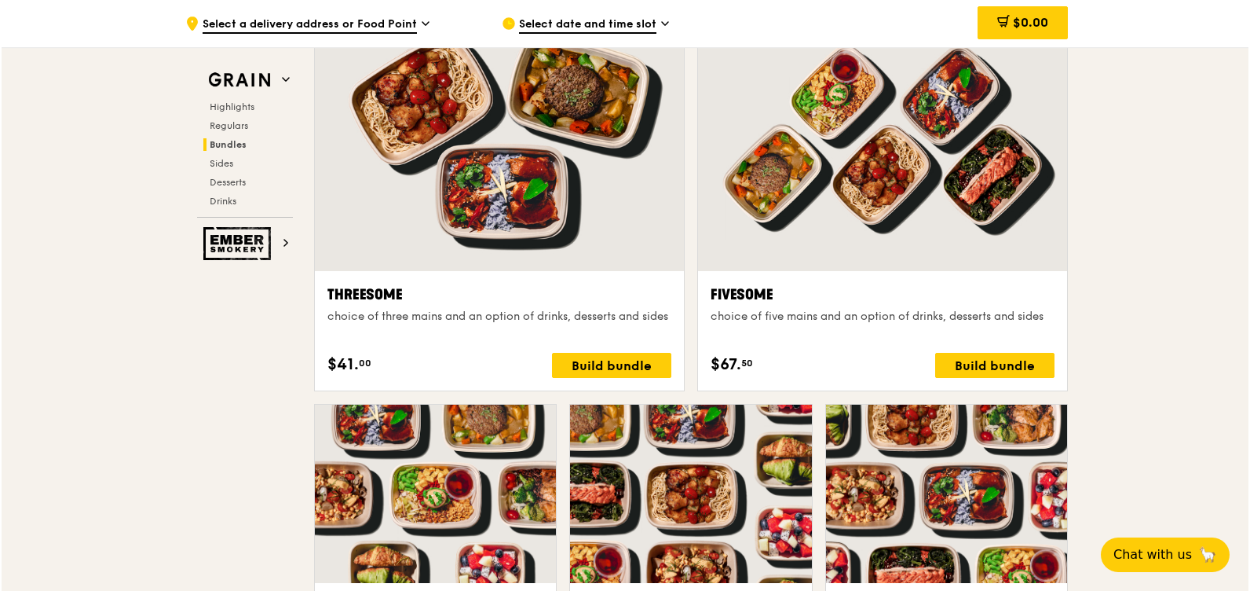
scroll to position [3062, 0]
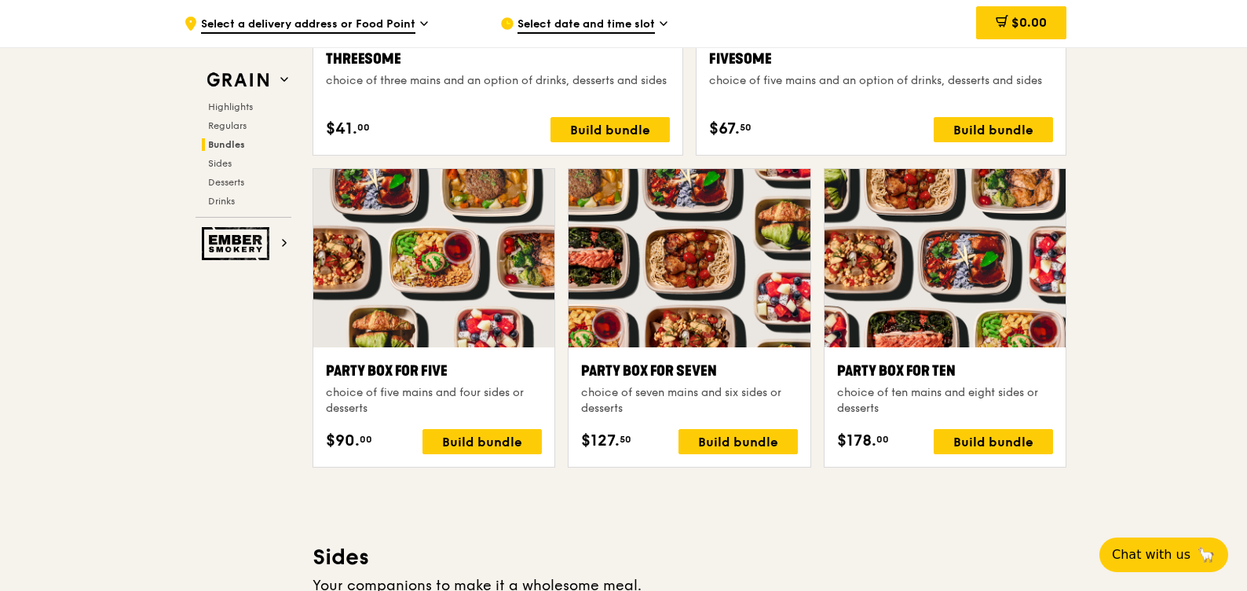
click at [449, 254] on div at bounding box center [433, 258] width 241 height 178
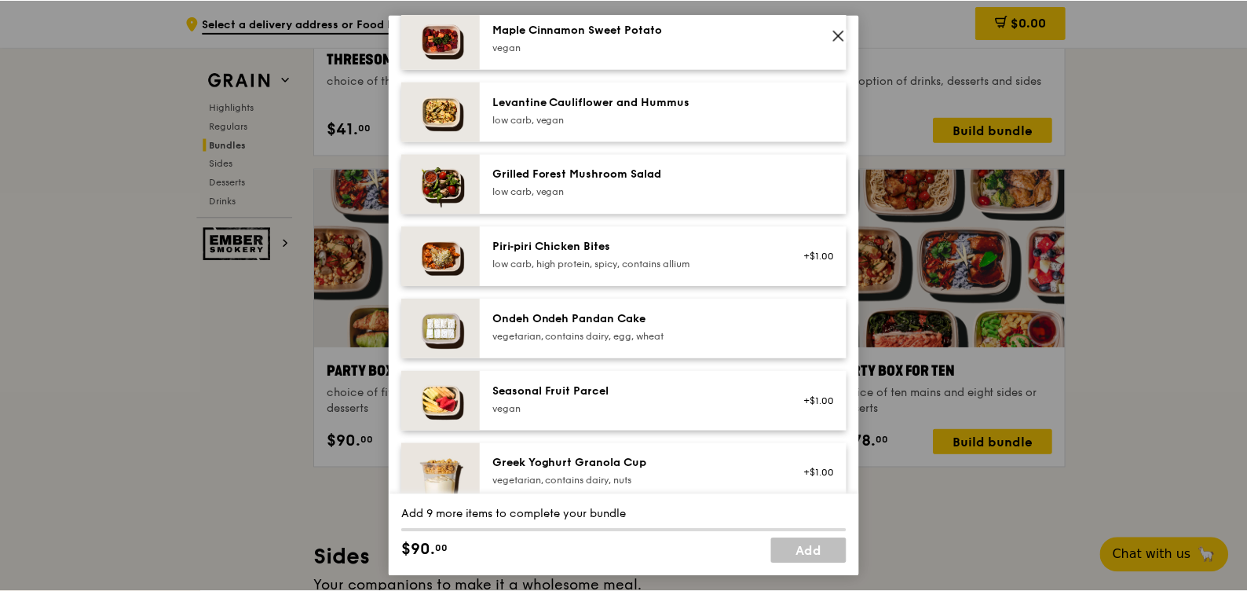
scroll to position [1076, 0]
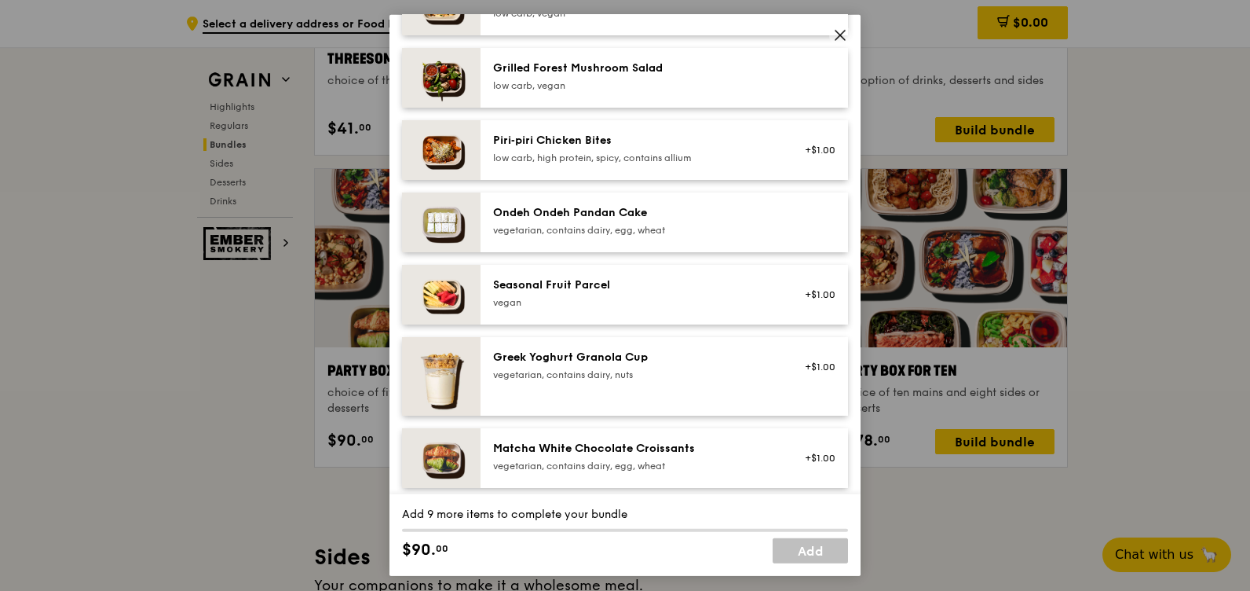
click at [836, 36] on icon at bounding box center [840, 35] width 14 height 14
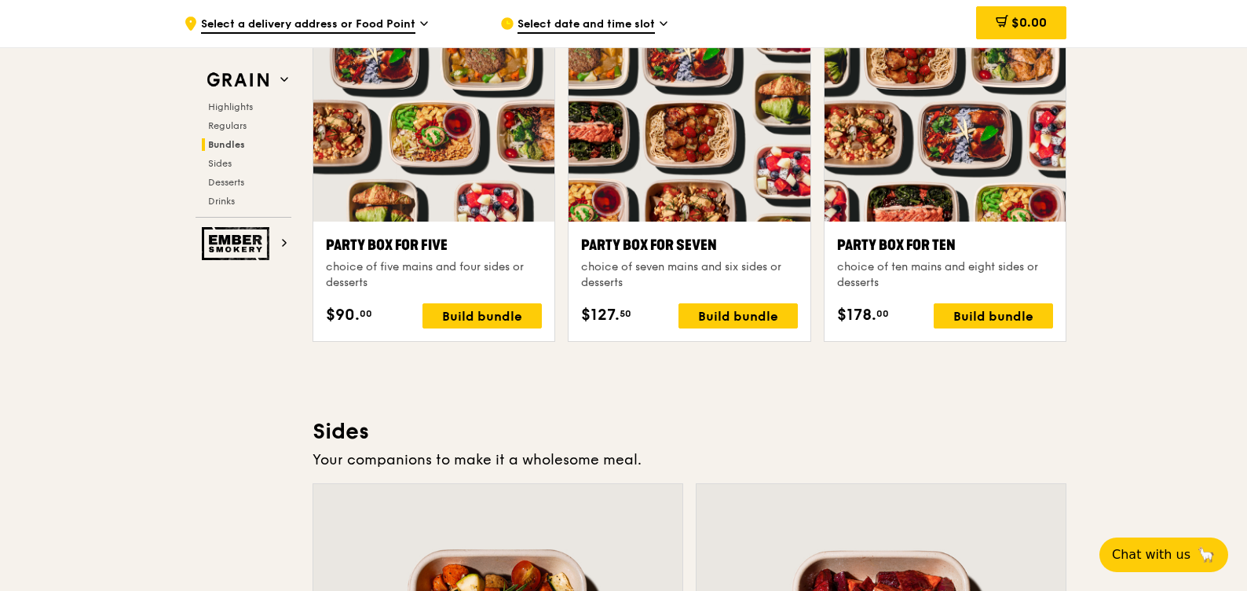
scroll to position [3062, 0]
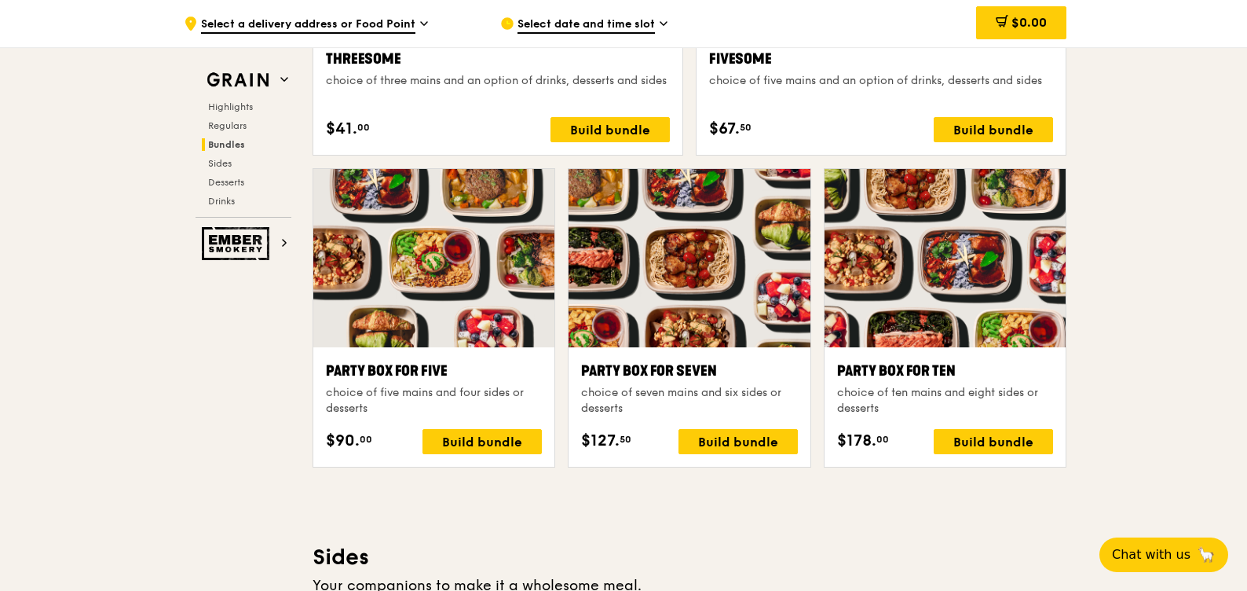
click at [470, 227] on div at bounding box center [433, 258] width 241 height 178
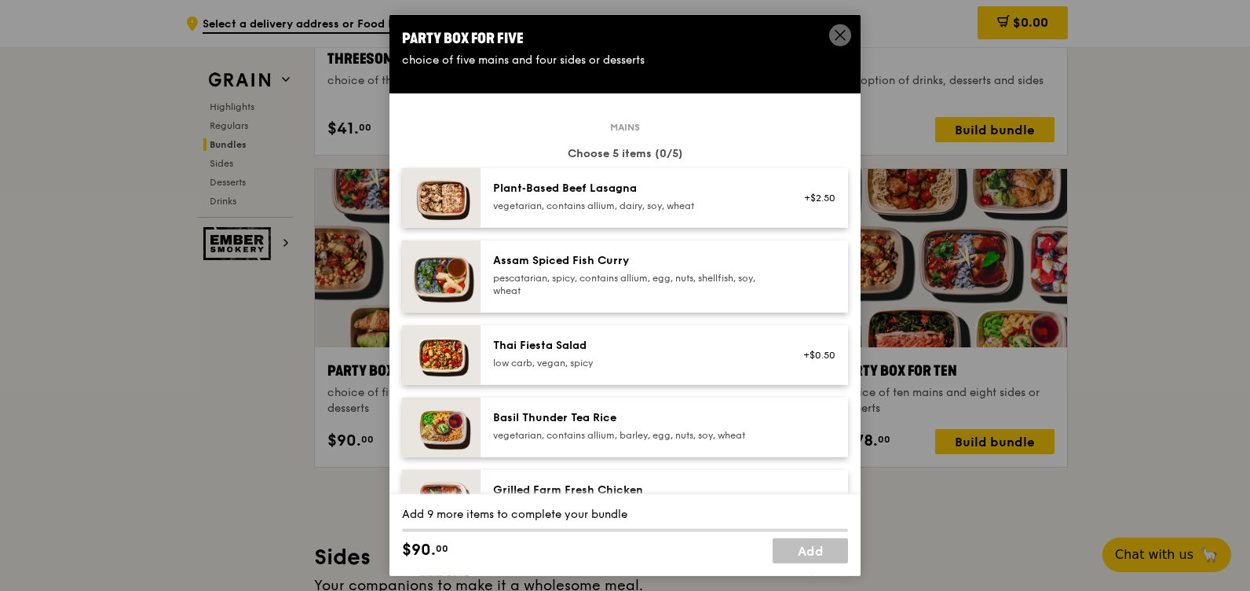
click at [834, 35] on icon at bounding box center [840, 35] width 14 height 14
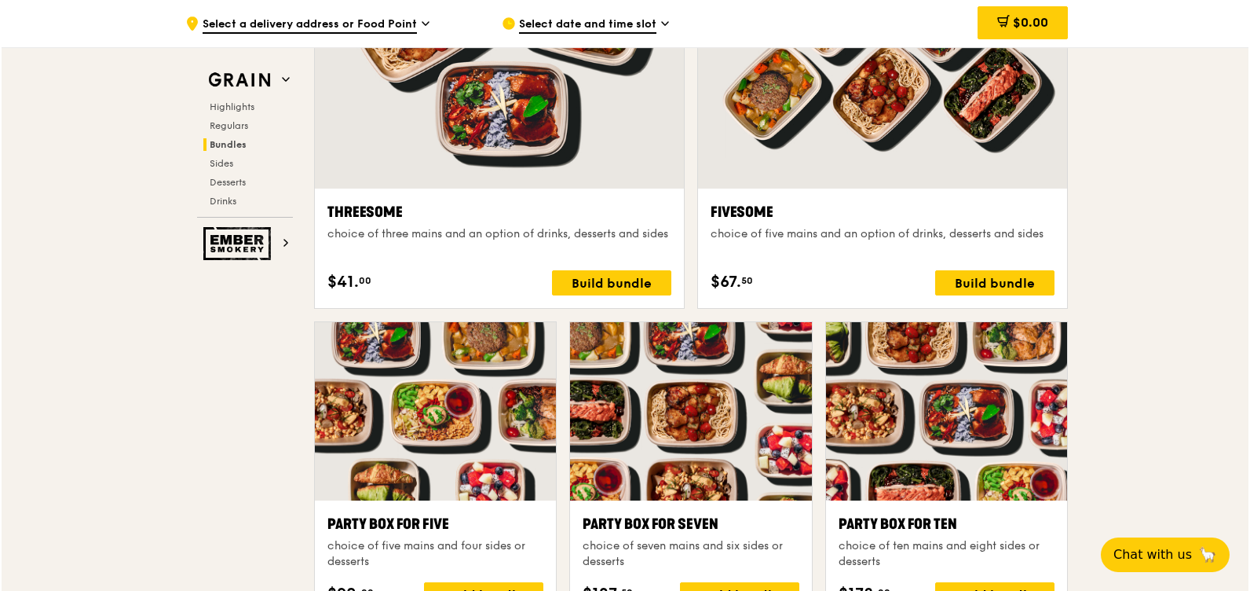
scroll to position [2905, 0]
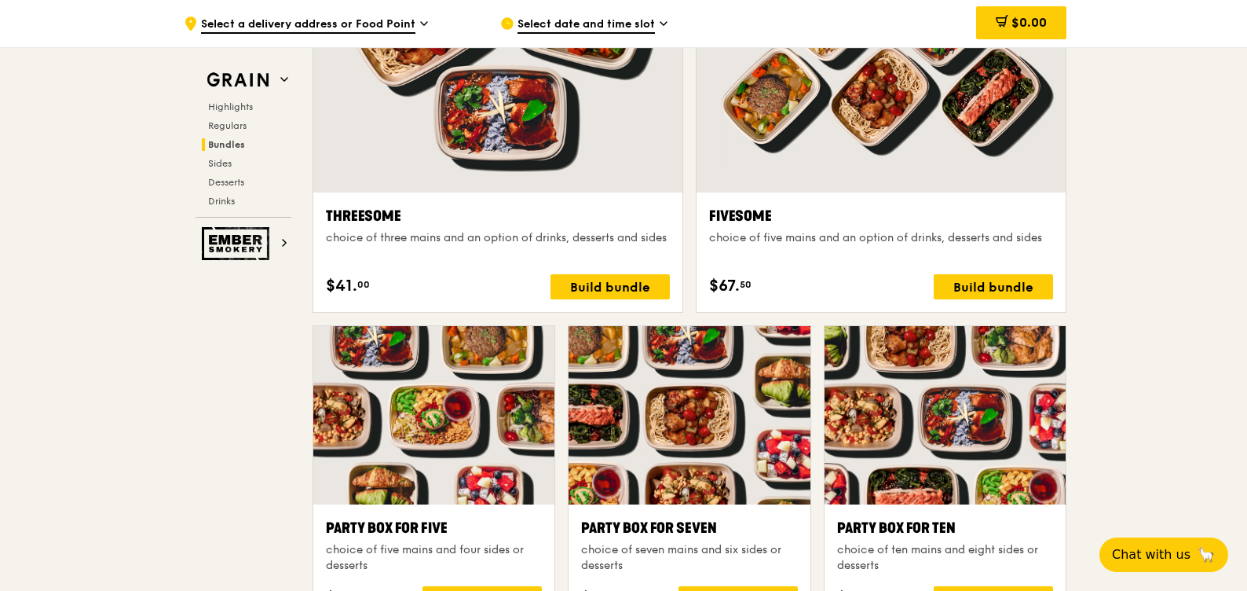
click at [972, 99] on div at bounding box center [881, 56] width 369 height 272
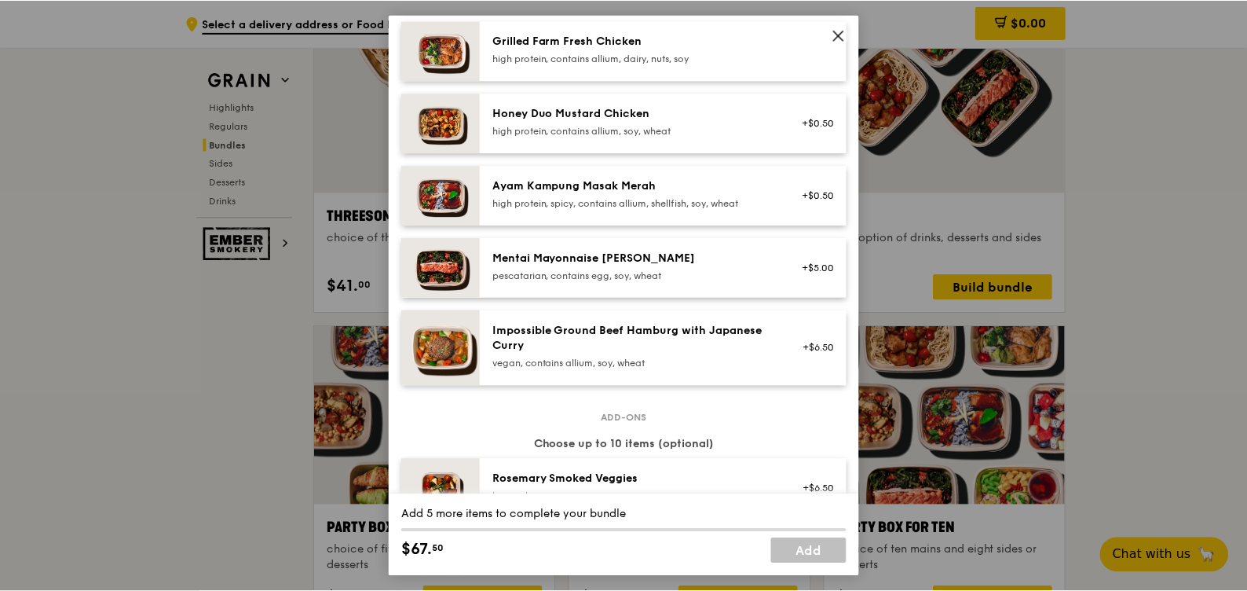
scroll to position [463, 0]
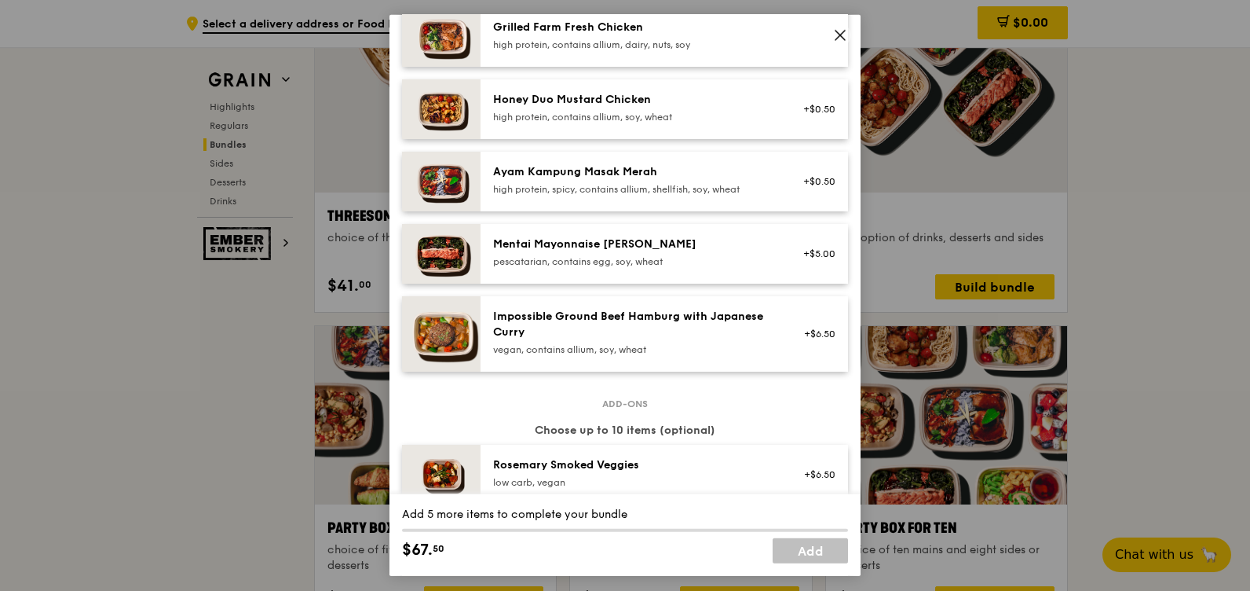
click at [843, 40] on icon at bounding box center [840, 35] width 14 height 14
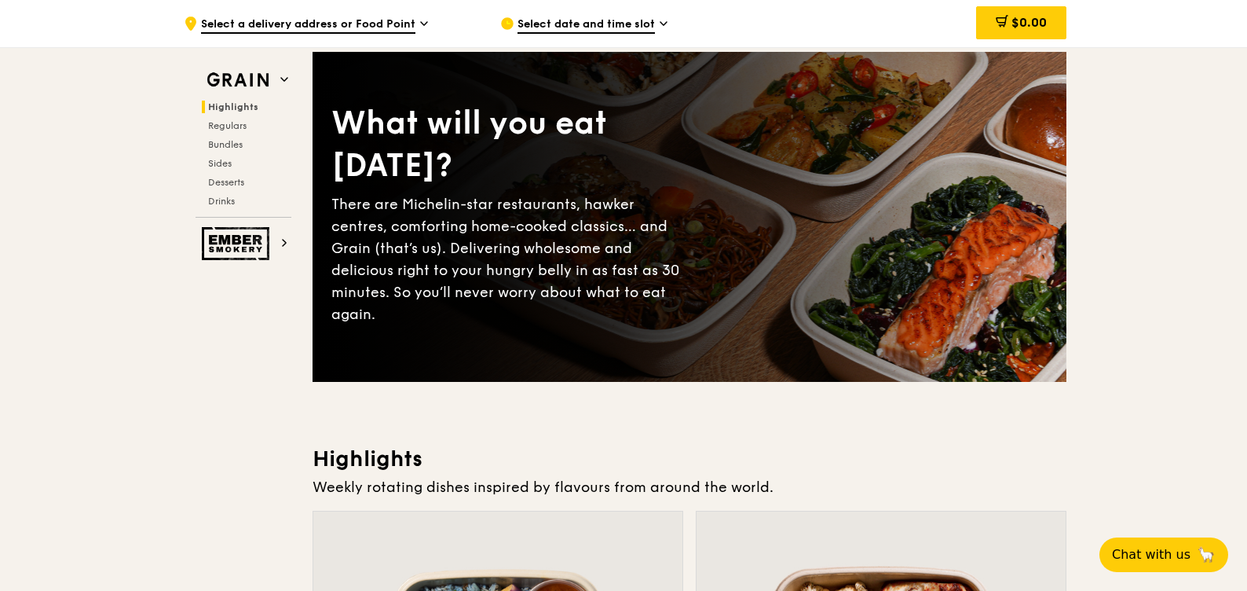
scroll to position [0, 0]
